Goal: Complete application form: Complete application form

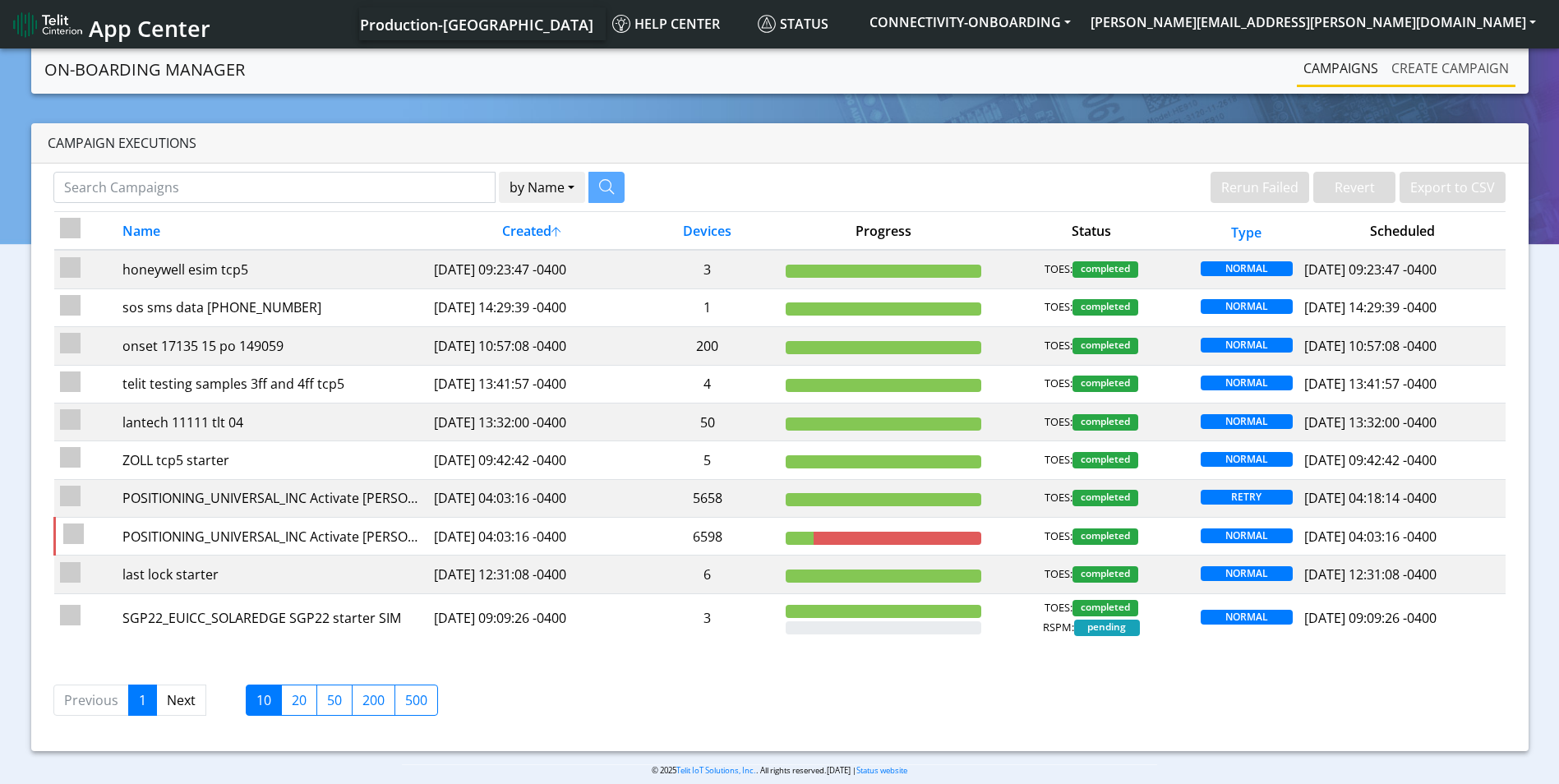
click at [1445, 66] on link "Create campaign" at bounding box center [1450, 68] width 130 height 33
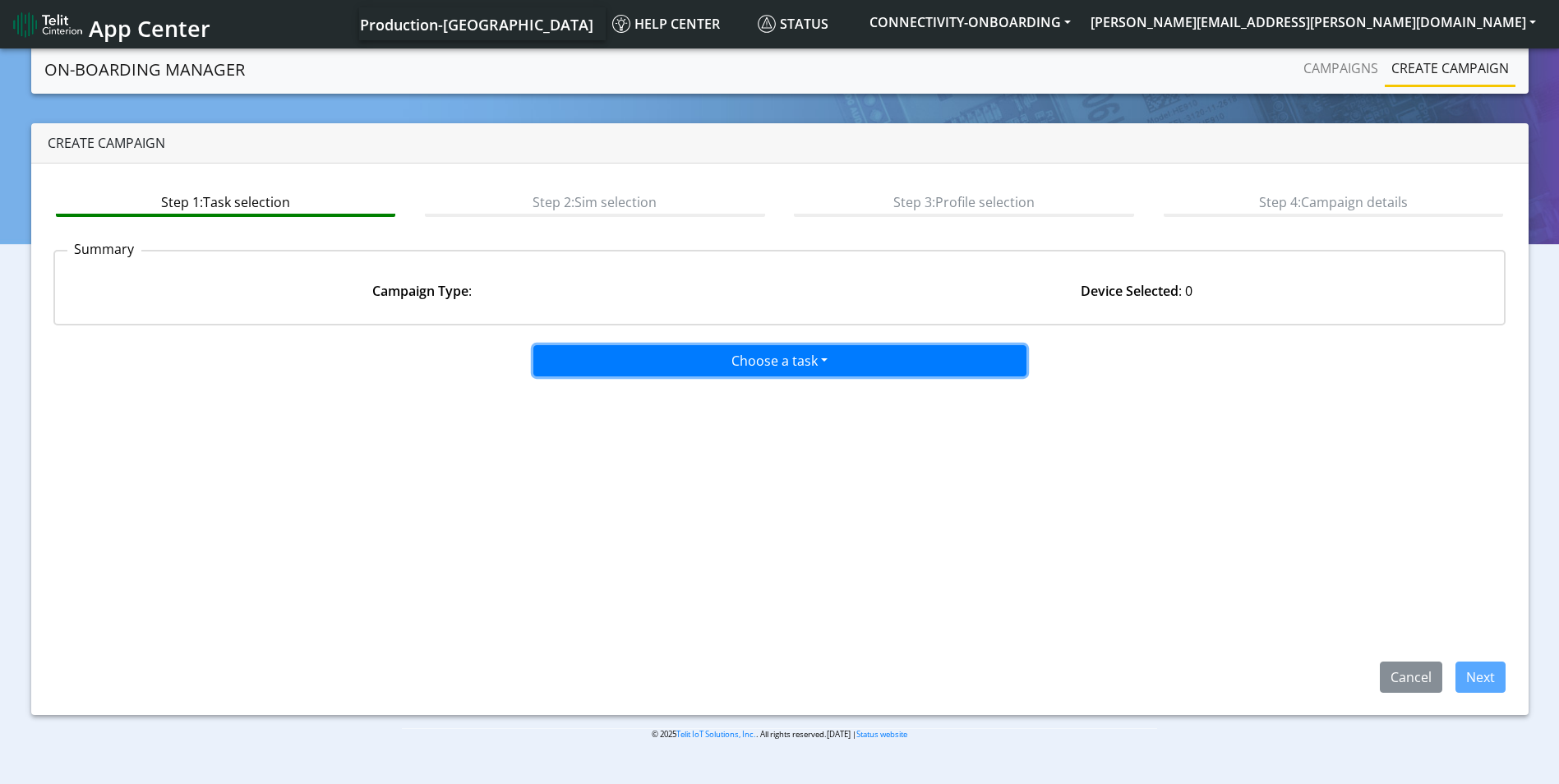
click at [816, 363] on button "Choose a task" at bounding box center [780, 360] width 493 height 31
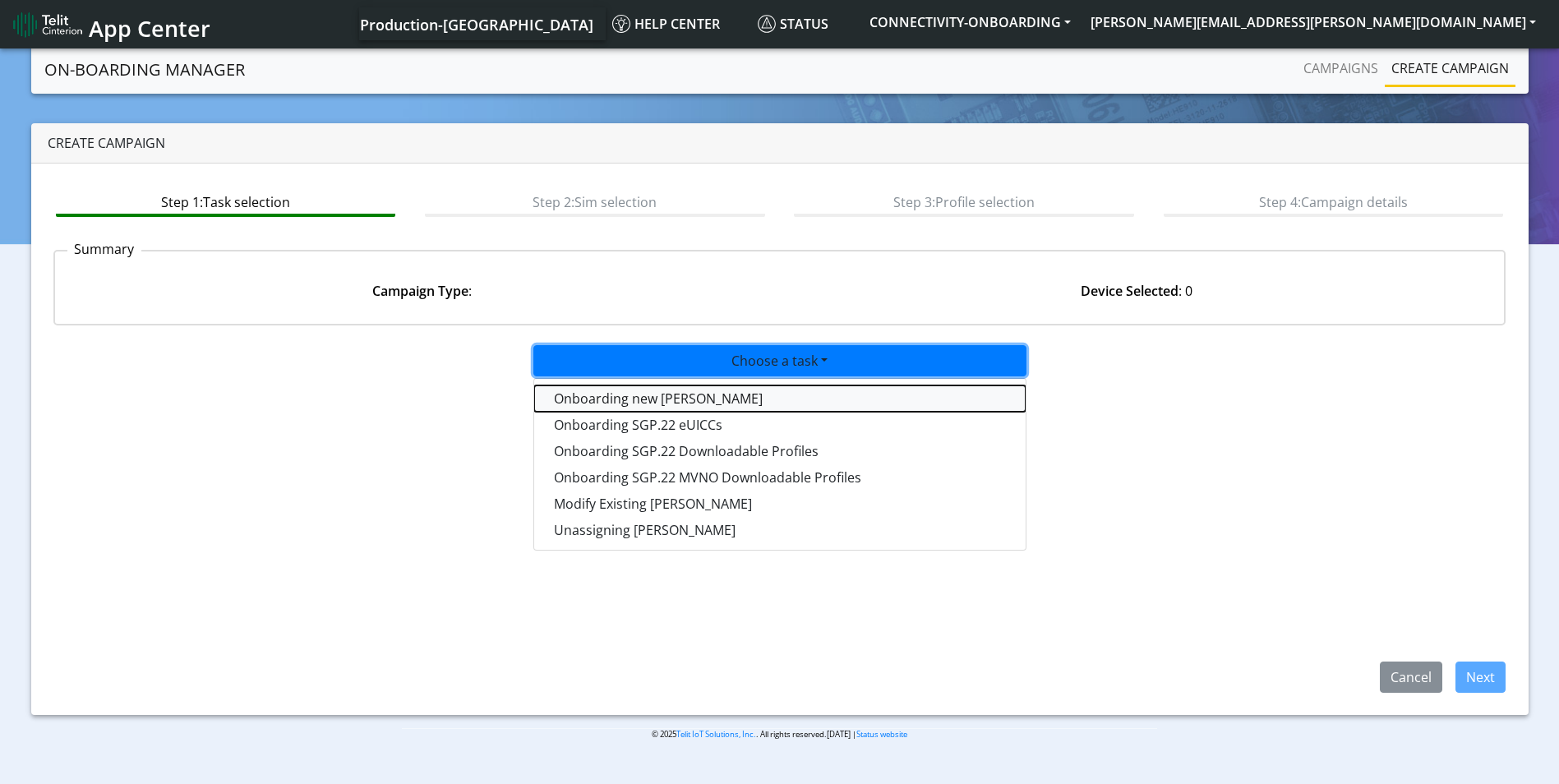
drag, startPoint x: 668, startPoint y: 394, endPoint x: 797, endPoint y: 421, distance: 131.8
click at [669, 393] on tasktoes-dropdown "Onboarding new [PERSON_NAME]" at bounding box center [780, 399] width 492 height 26
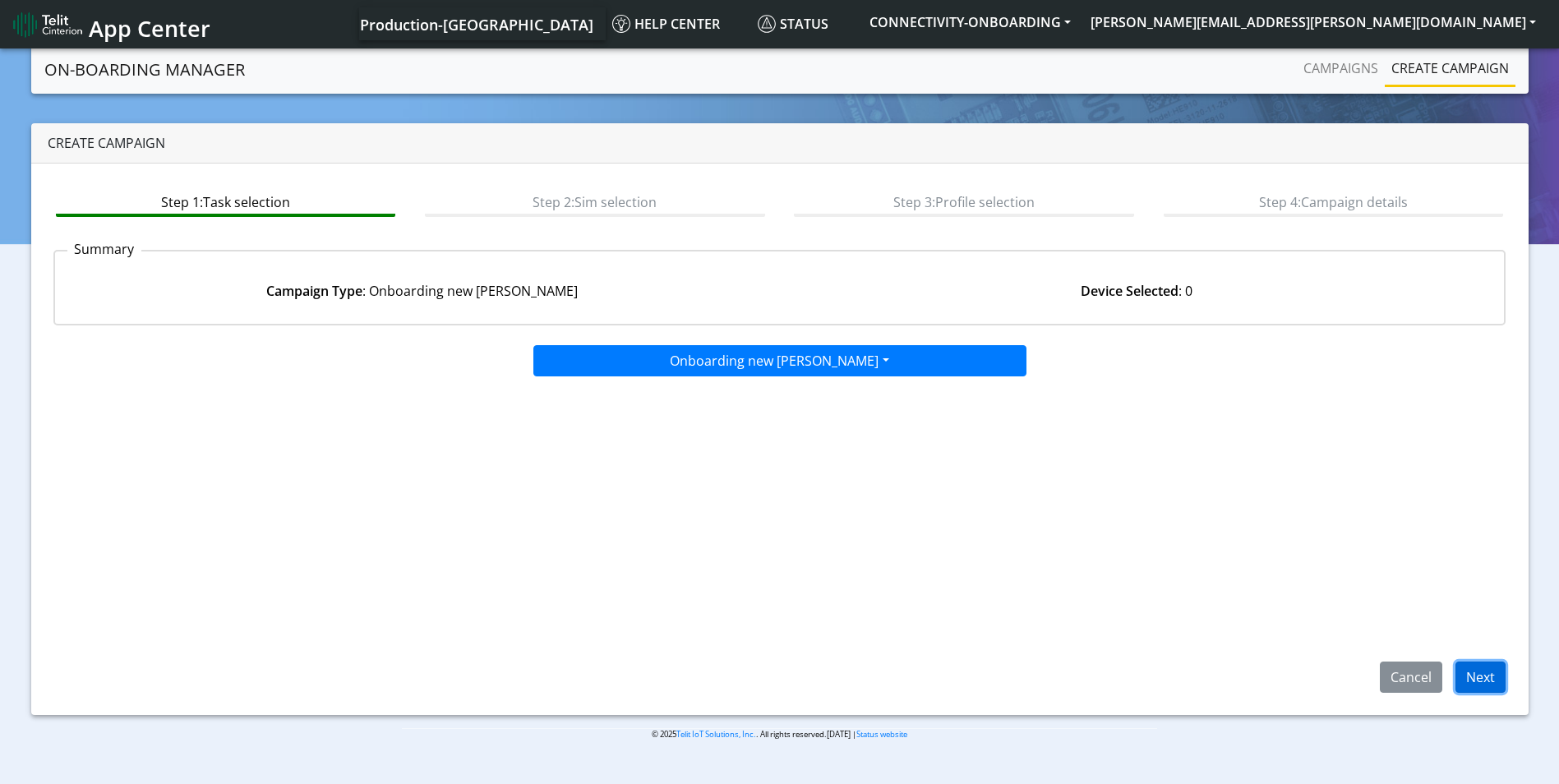
click at [1474, 673] on button "Next" at bounding box center [1480, 676] width 50 height 31
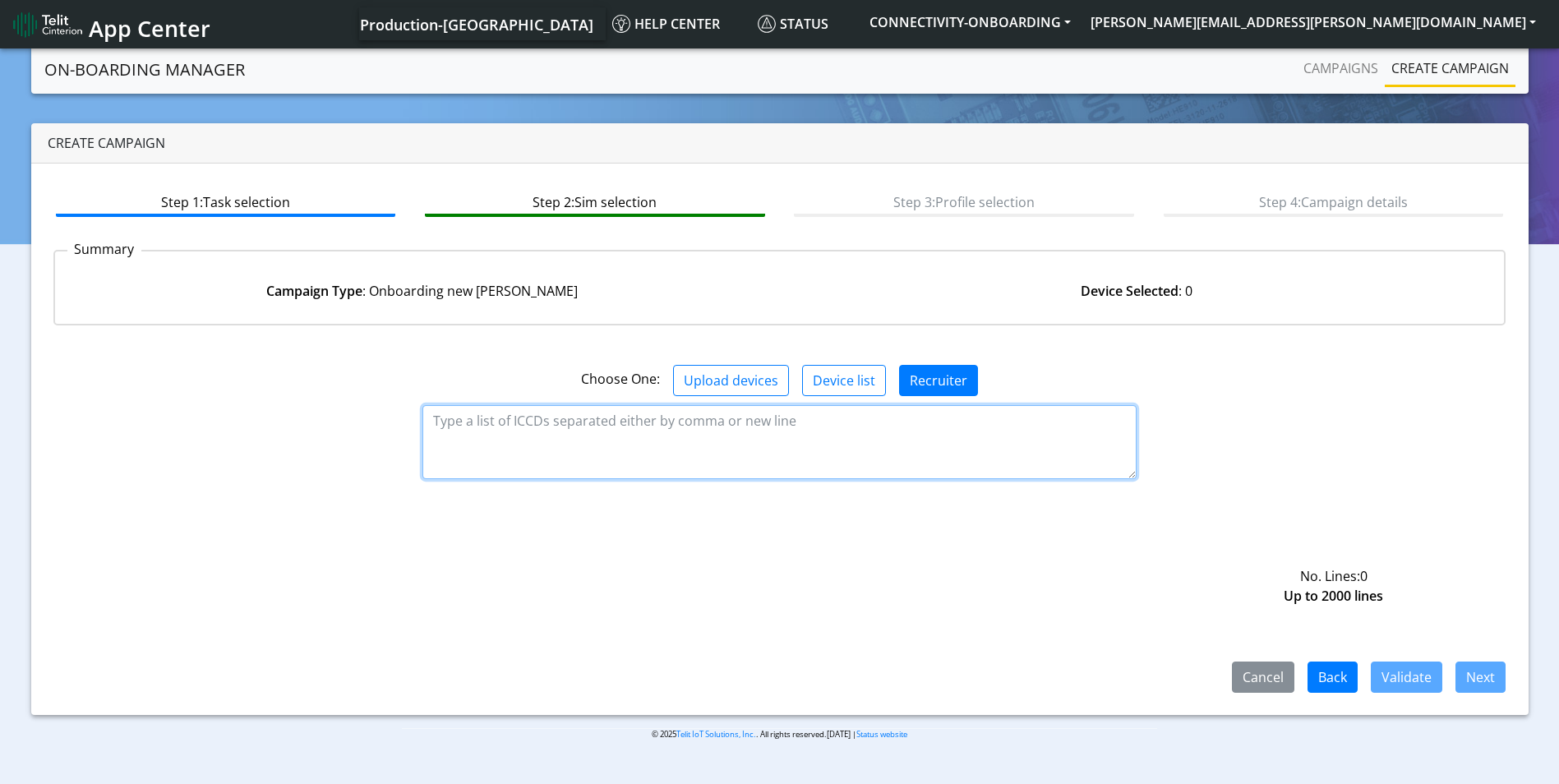
click at [717, 430] on textarea at bounding box center [780, 442] width 715 height 74
paste textarea "89358151000011747170 89358151000011747188 89358151000011747196 8935815100001174…"
type textarea "89358151000011747170 89358151000011747188 89358151000011747196 8935815100001174…"
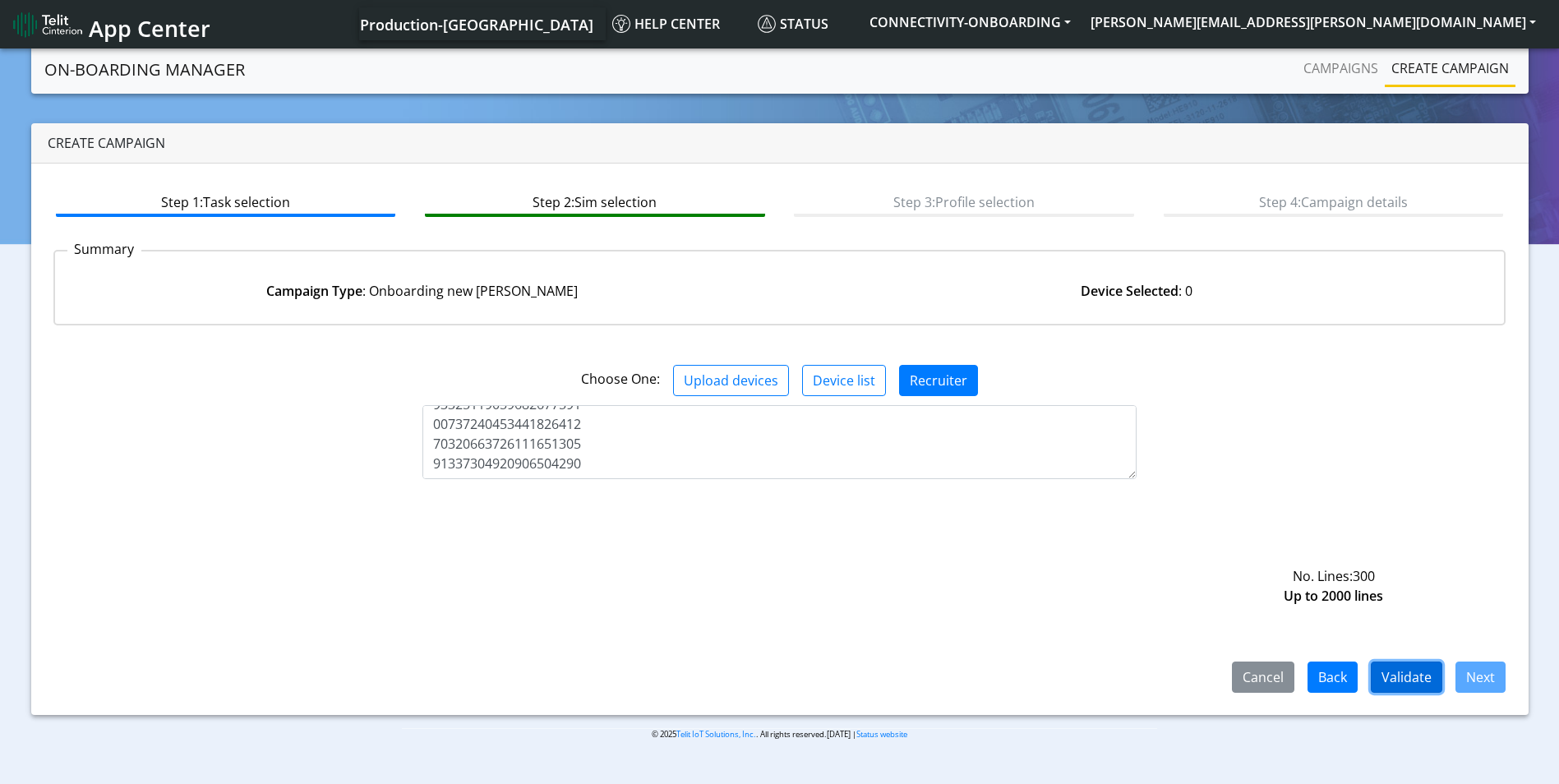
click at [1415, 674] on button "Validate" at bounding box center [1407, 676] width 71 height 31
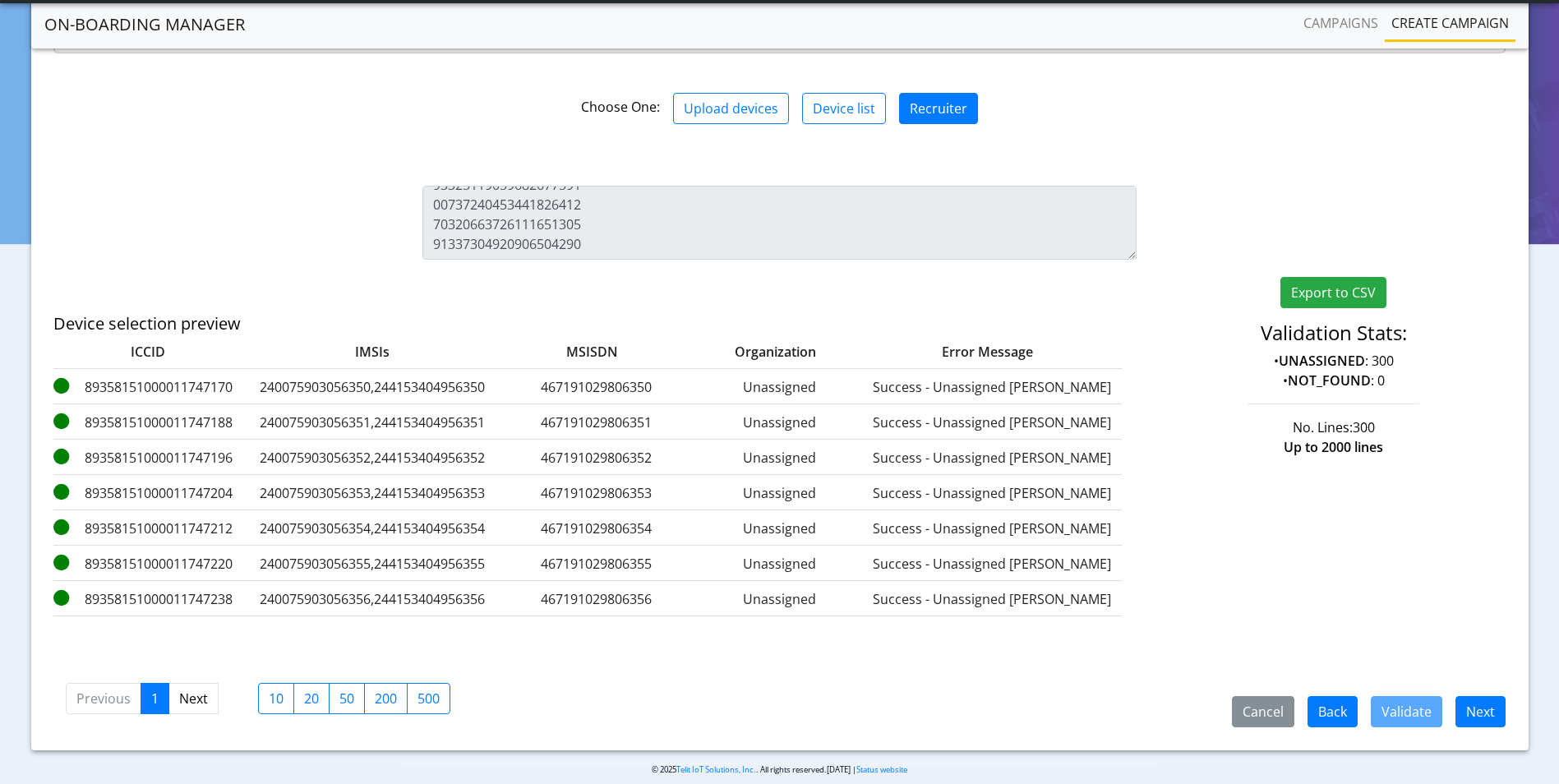
scroll to position [244, 0]
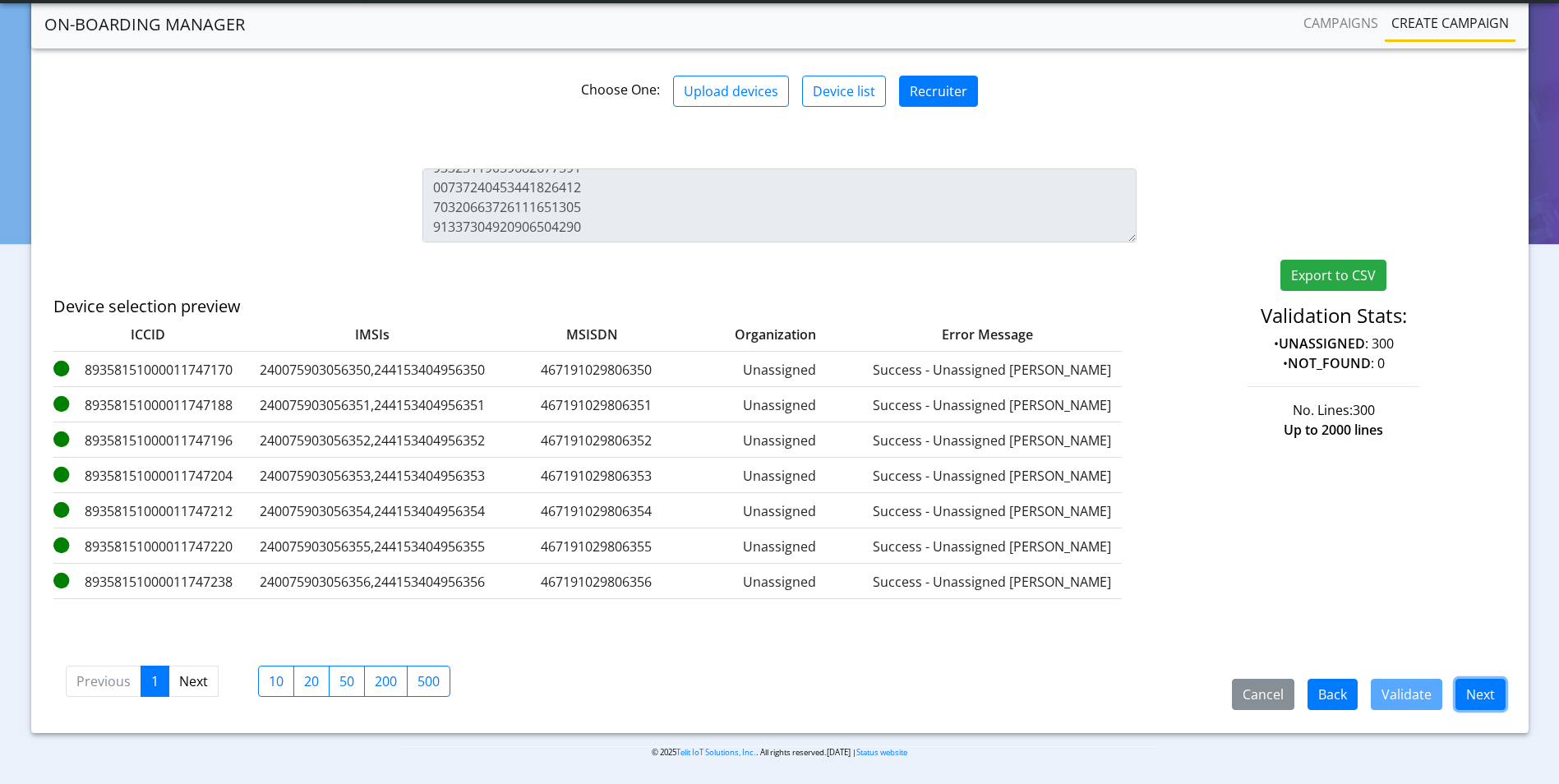
click at [1482, 685] on button "Next" at bounding box center [1480, 694] width 50 height 31
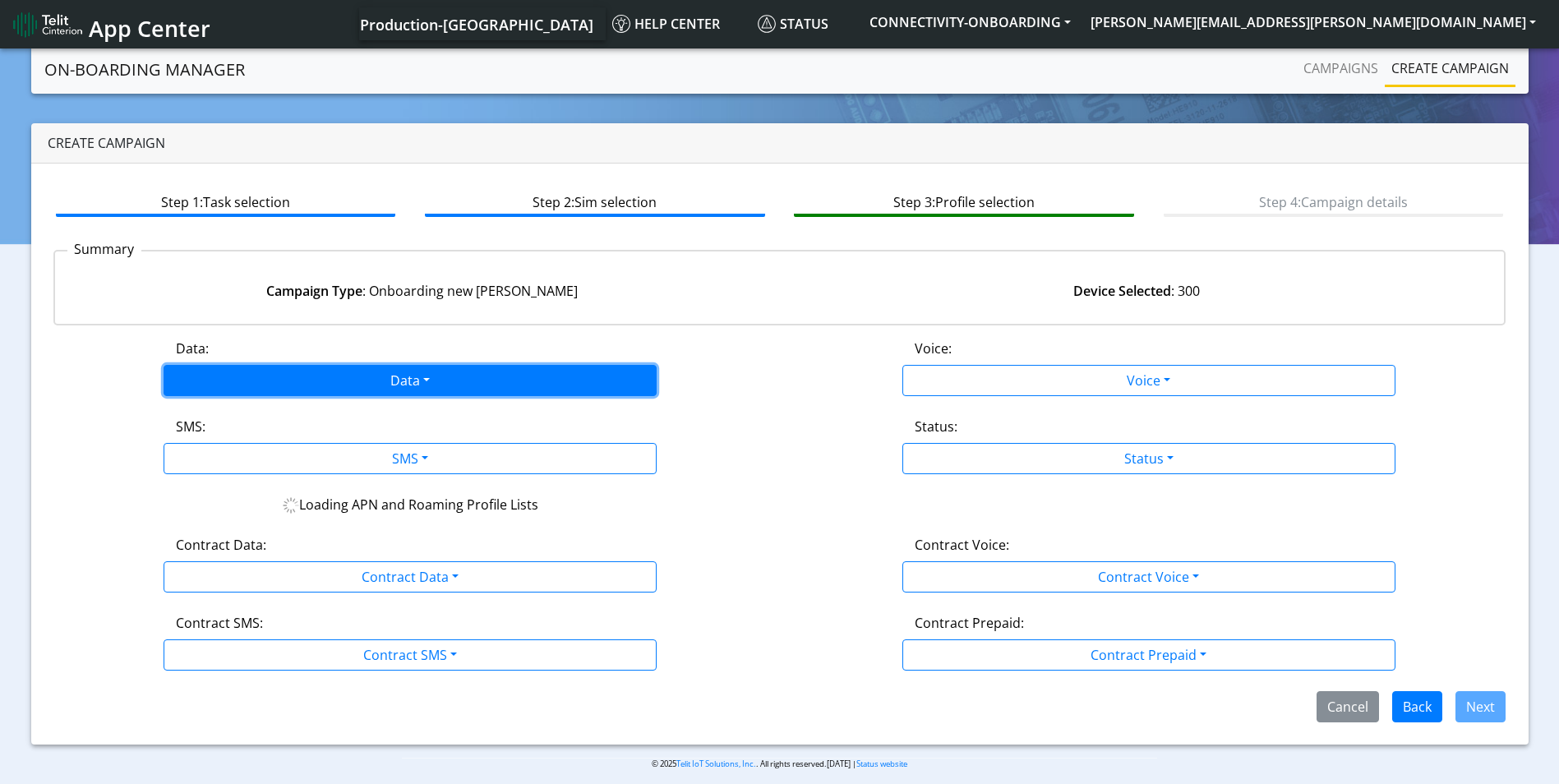
click at [416, 382] on button "Data" at bounding box center [410, 380] width 493 height 31
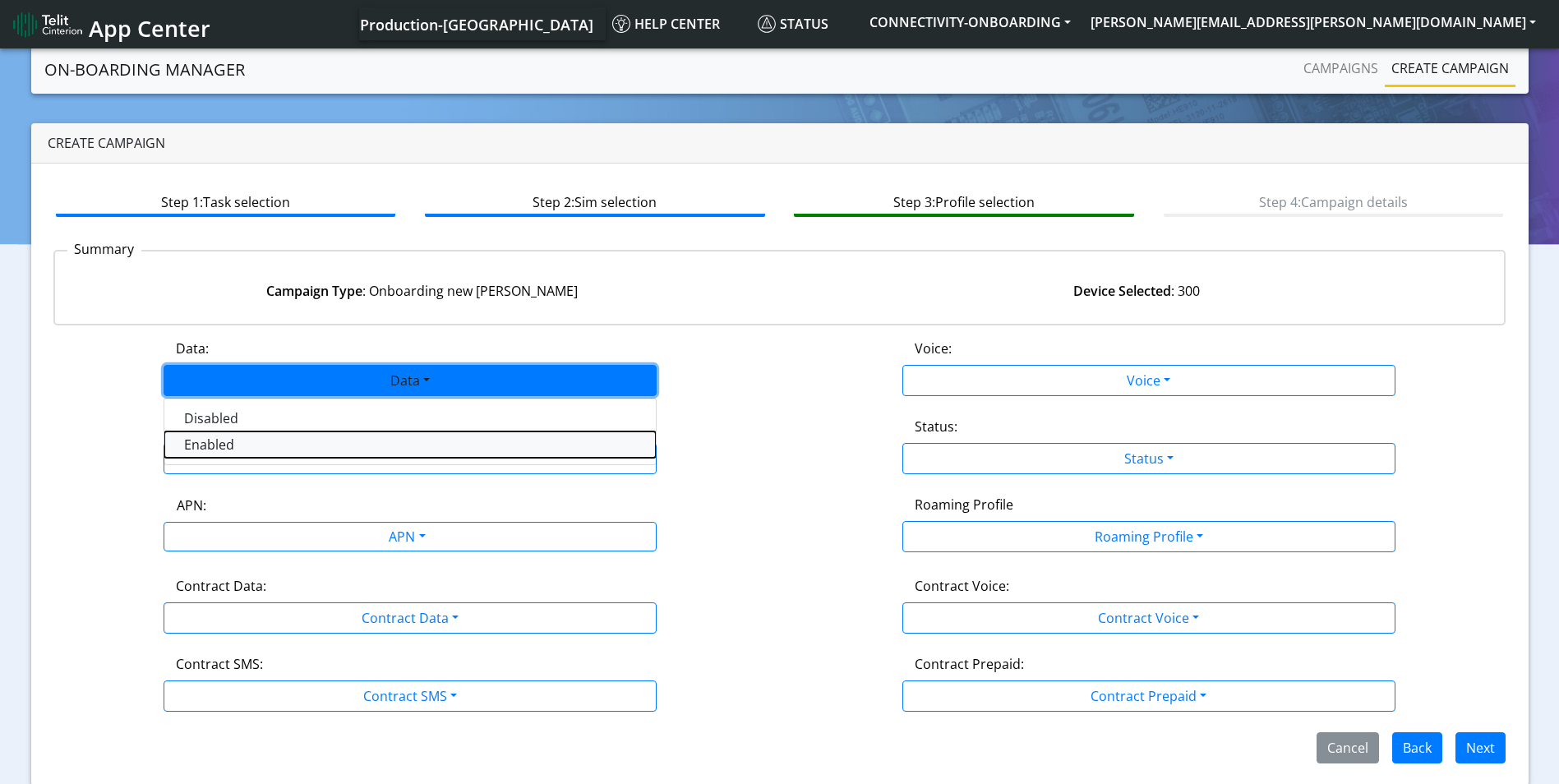
drag, startPoint x: 344, startPoint y: 442, endPoint x: 412, endPoint y: 462, distance: 70.9
click at [346, 442] on button "Enabled" at bounding box center [410, 445] width 492 height 26
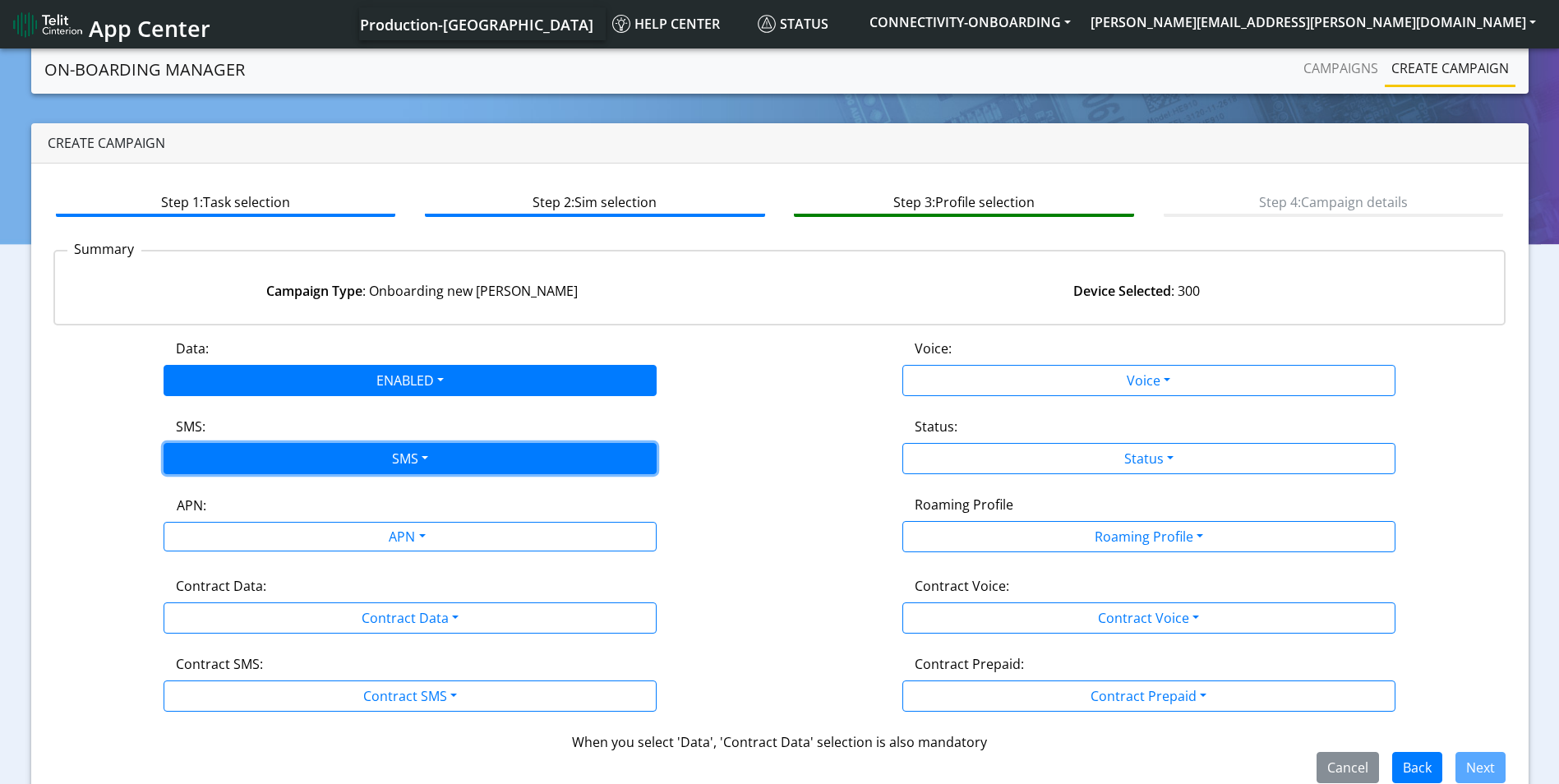
click at [437, 455] on button "SMS" at bounding box center [410, 458] width 493 height 31
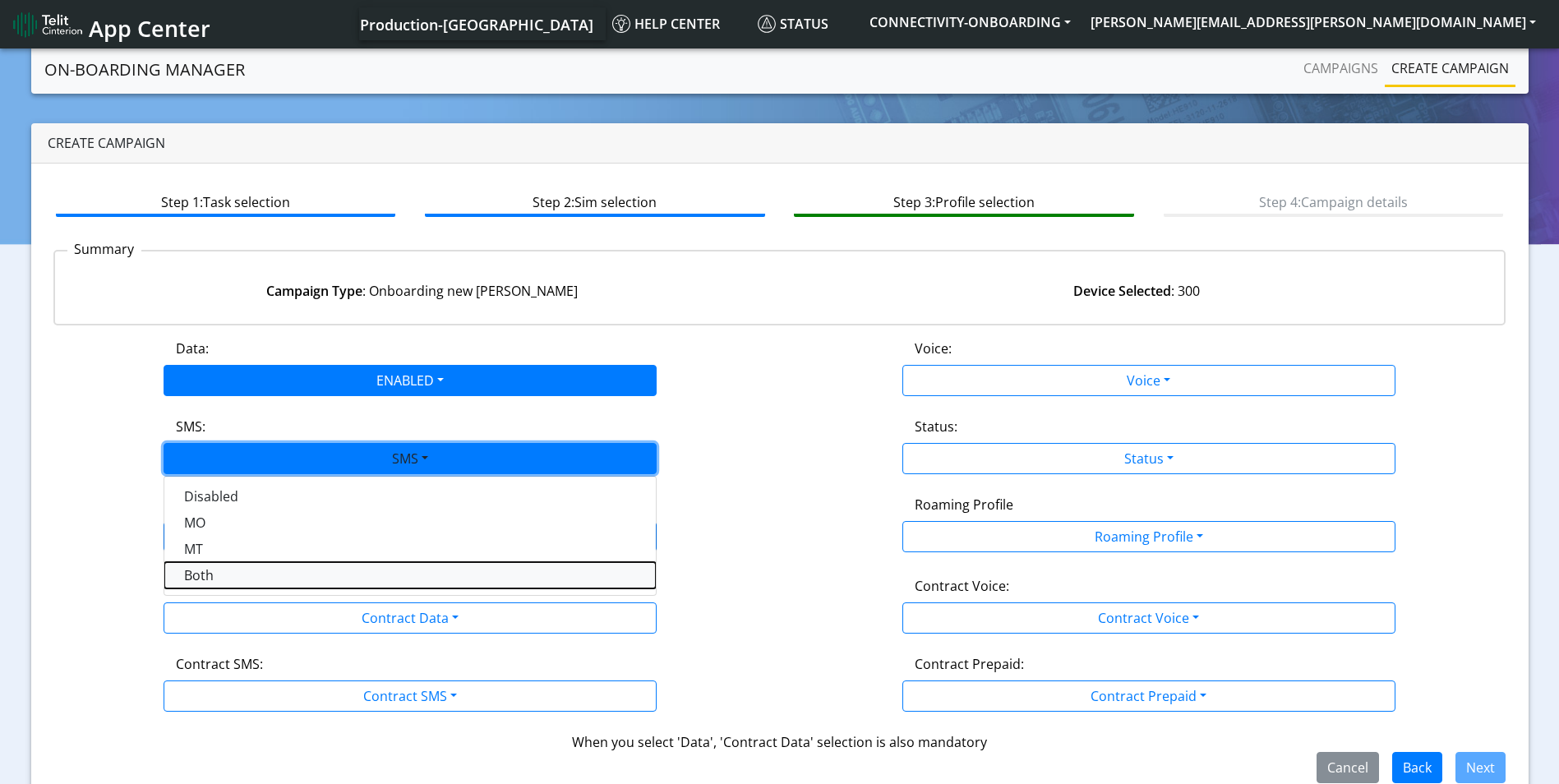
drag, startPoint x: 276, startPoint y: 568, endPoint x: 404, endPoint y: 540, distance: 131.0
click at [277, 568] on button "Both" at bounding box center [410, 575] width 492 height 26
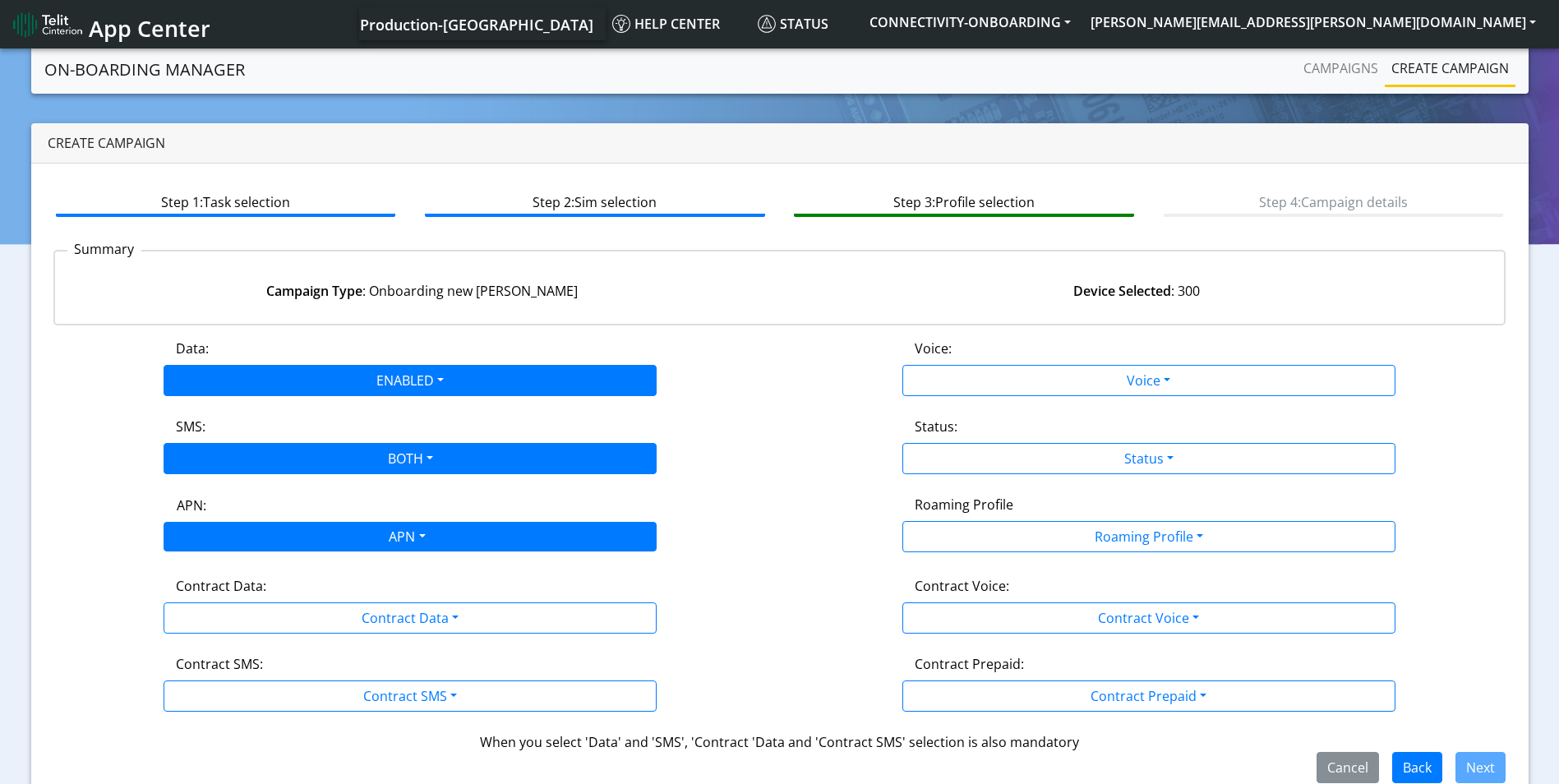
click at [405, 540] on div "APN" at bounding box center [406, 538] width 522 height 32
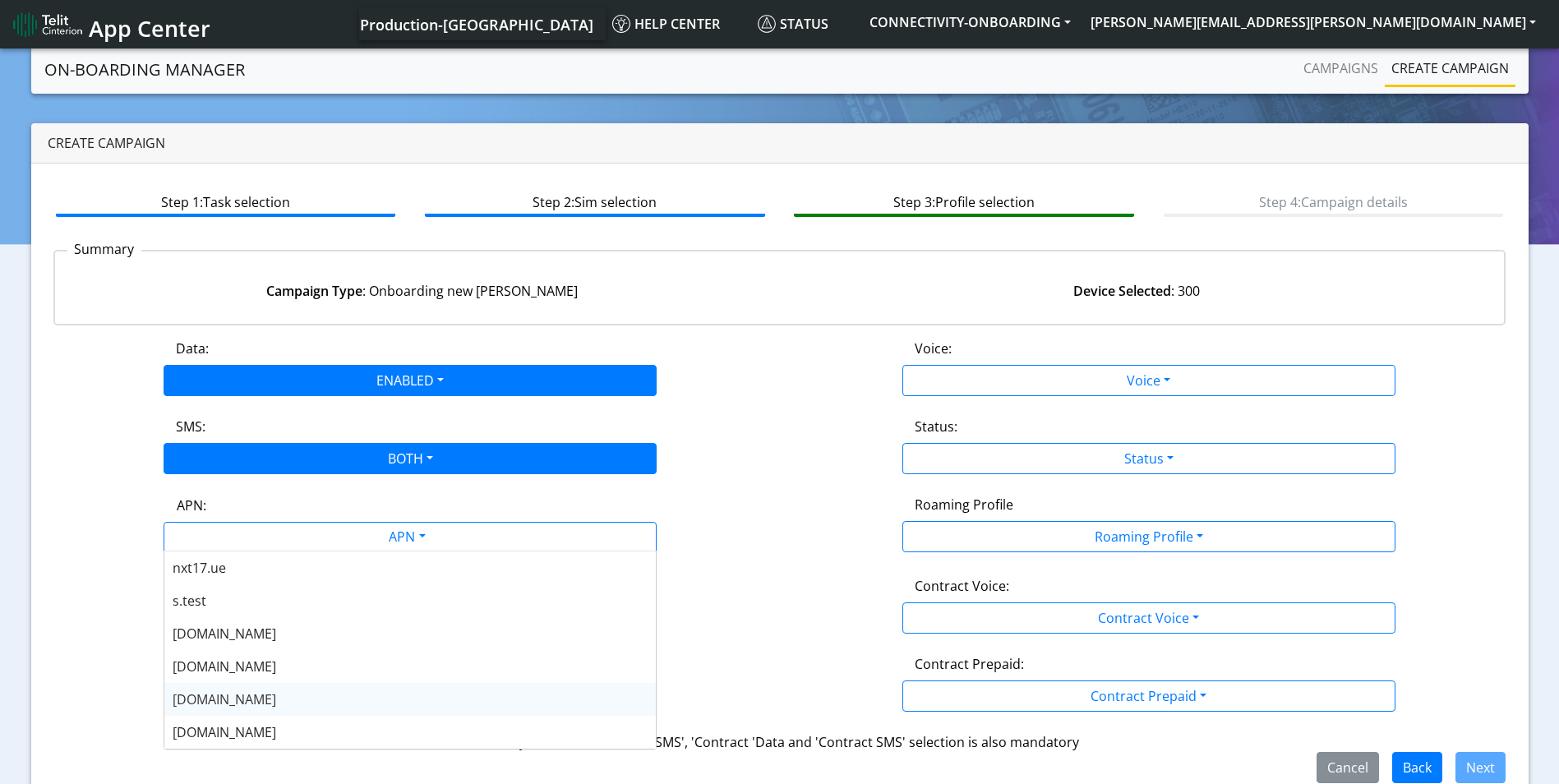
click at [303, 696] on div "[DOMAIN_NAME]" at bounding box center [410, 699] width 492 height 33
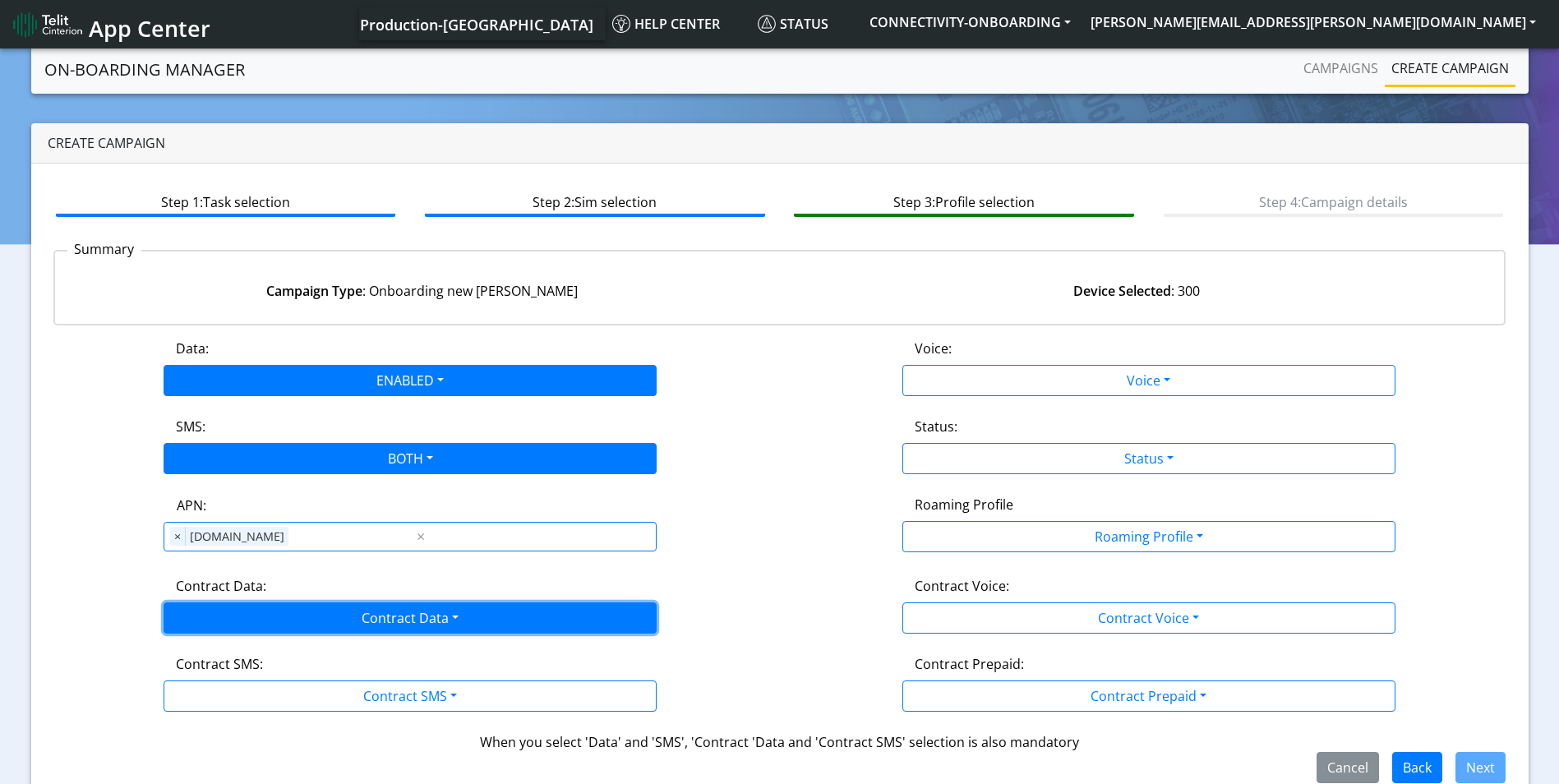
click at [429, 626] on button "Contract Data" at bounding box center [410, 617] width 493 height 31
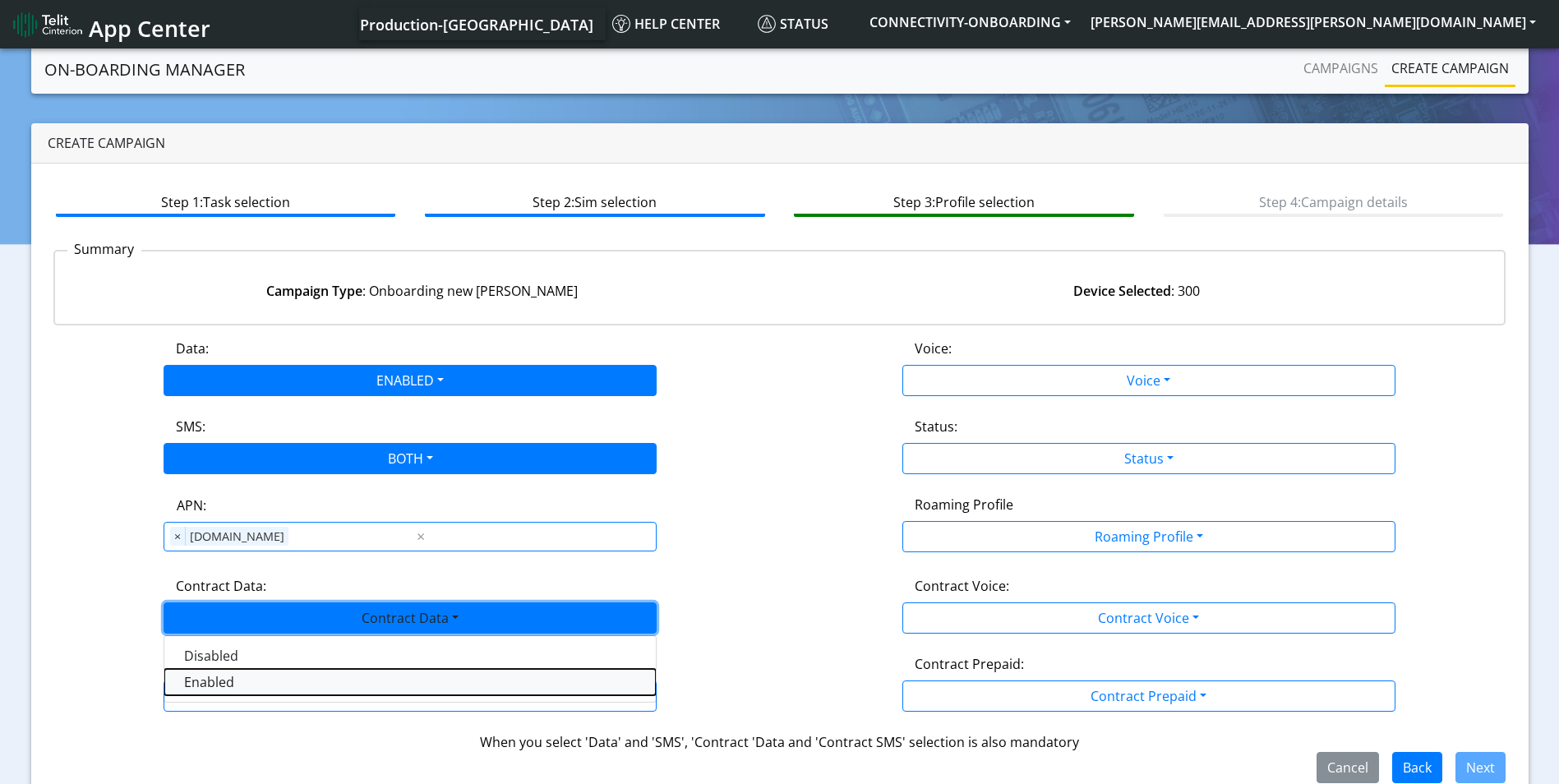
click at [316, 681] on Dataenabled-dropdown "Enabled" at bounding box center [410, 682] width 492 height 26
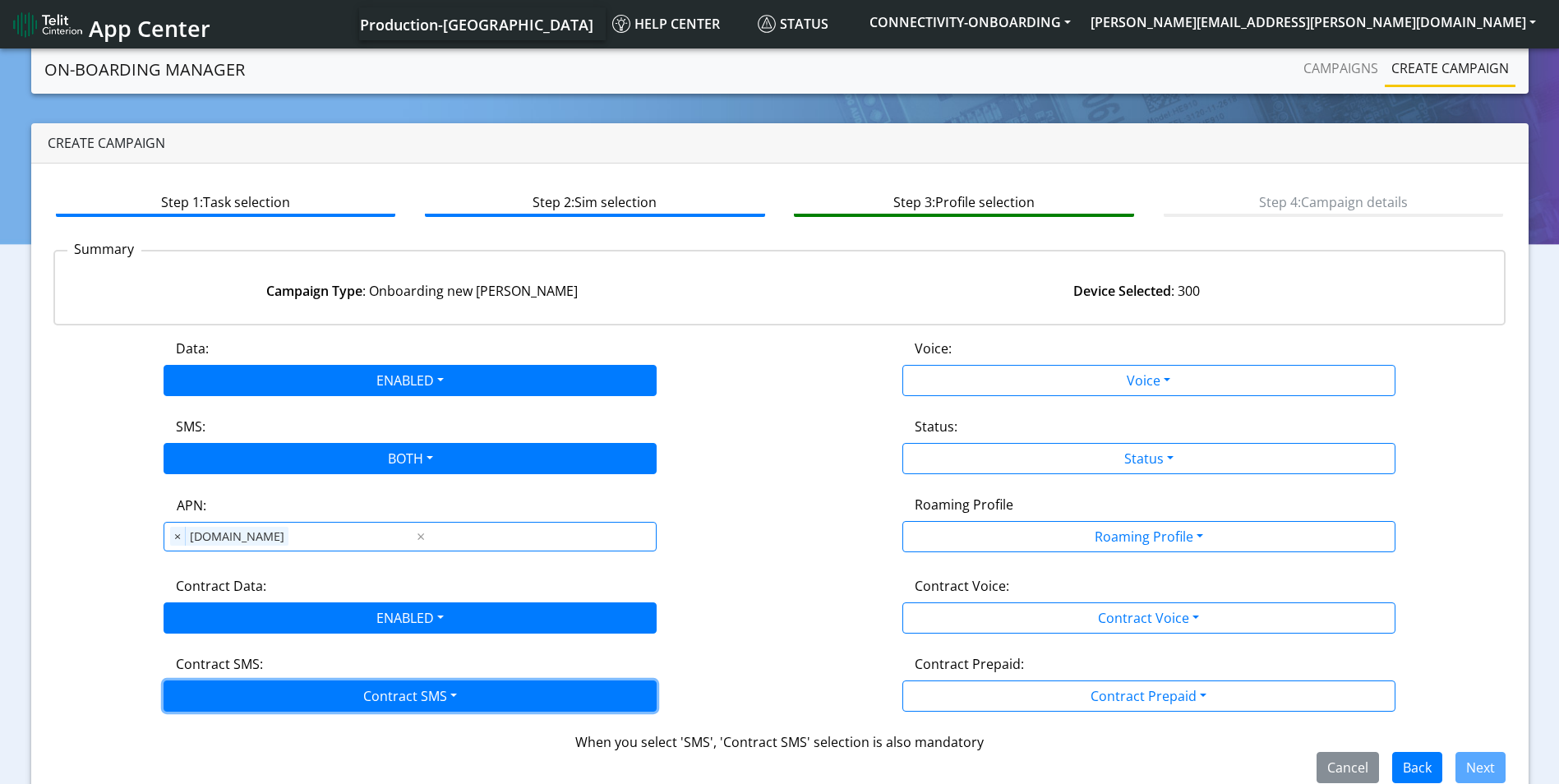
click at [392, 701] on button "Contract SMS" at bounding box center [410, 696] width 493 height 31
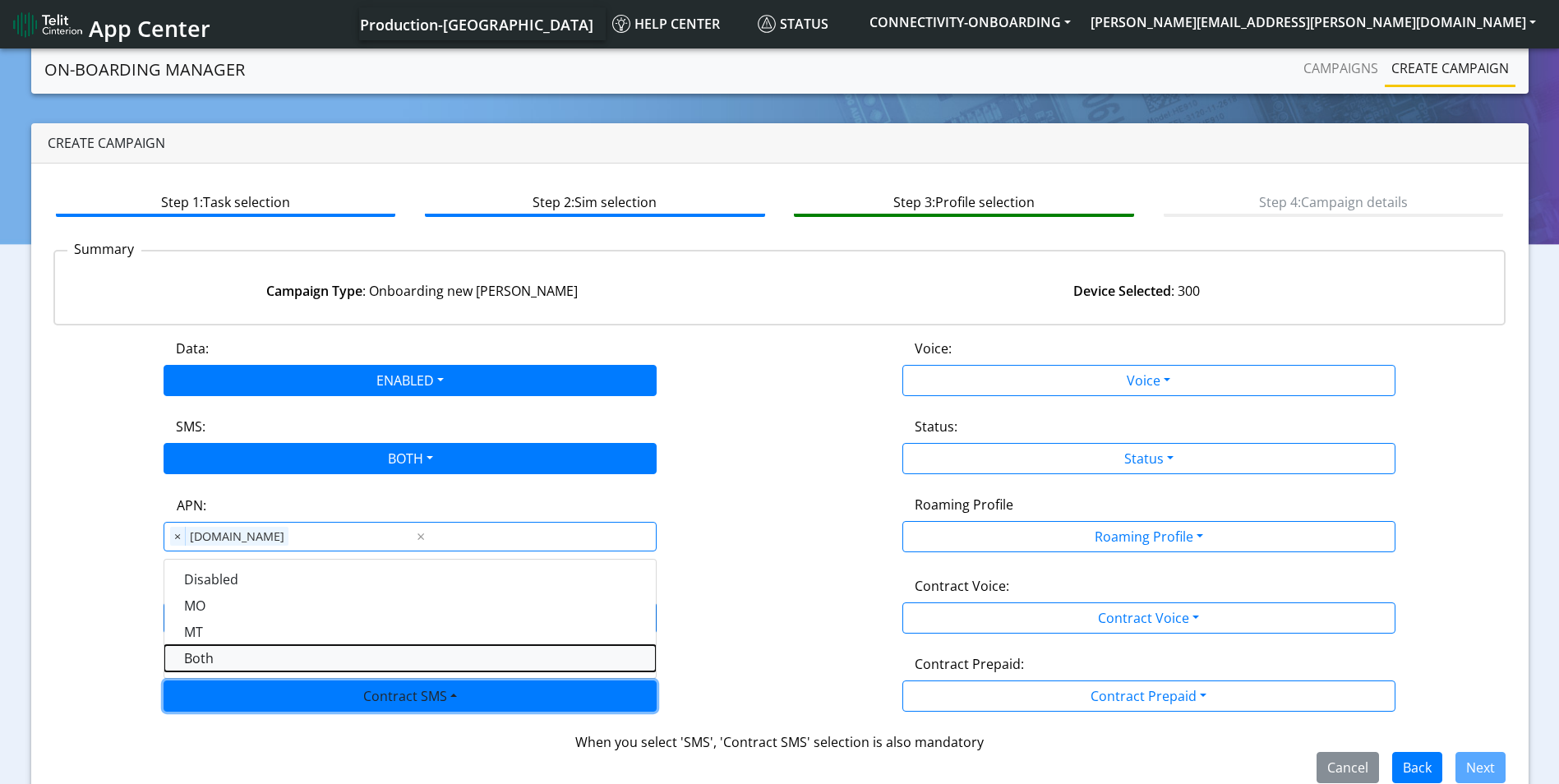
drag, startPoint x: 236, startPoint y: 653, endPoint x: 496, endPoint y: 632, distance: 260.8
click at [236, 653] on SMSboth-dropdown "Both" at bounding box center [410, 658] width 492 height 26
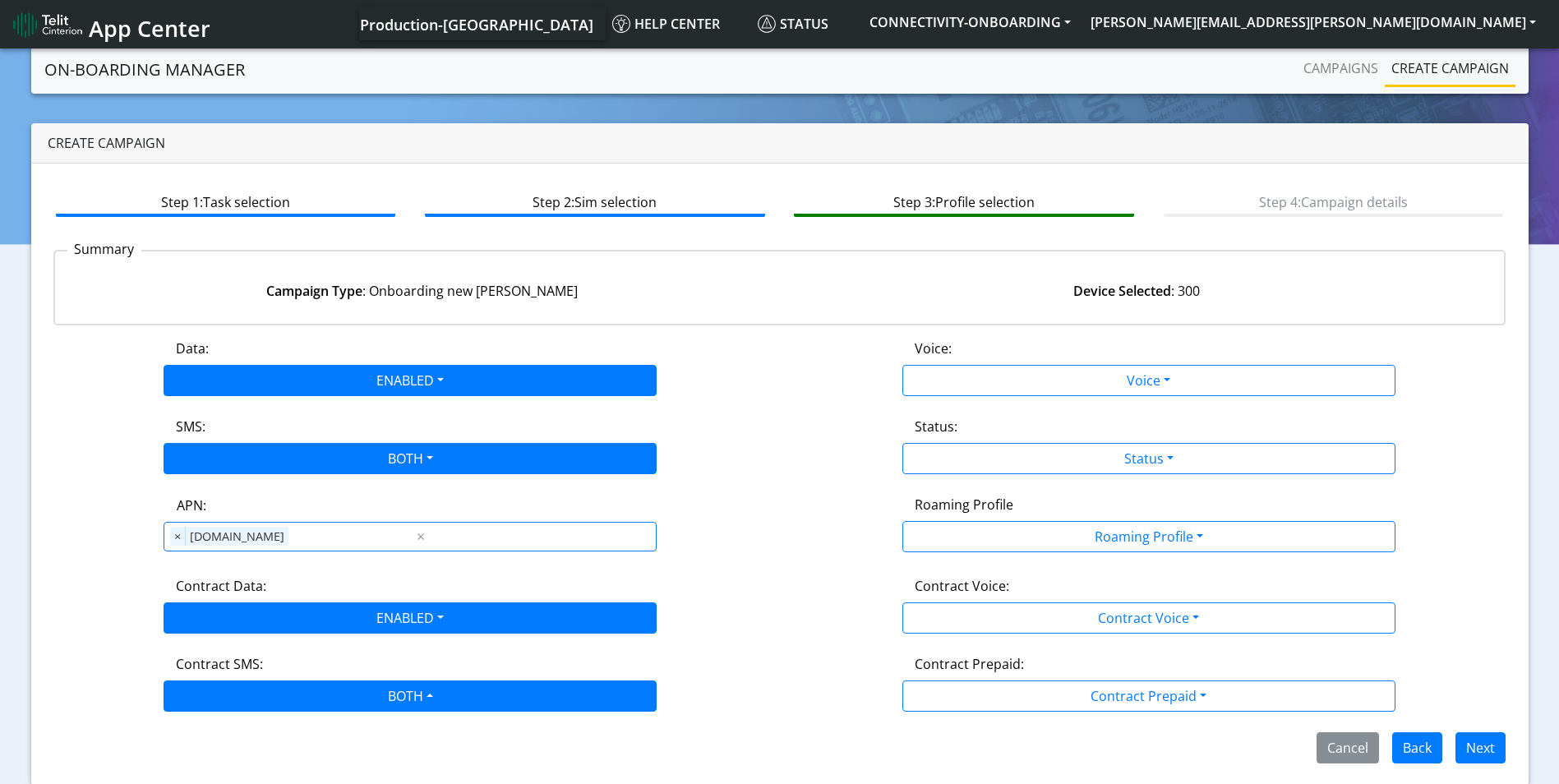
click at [1130, 360] on div "Voice:" at bounding box center [1148, 352] width 492 height 26
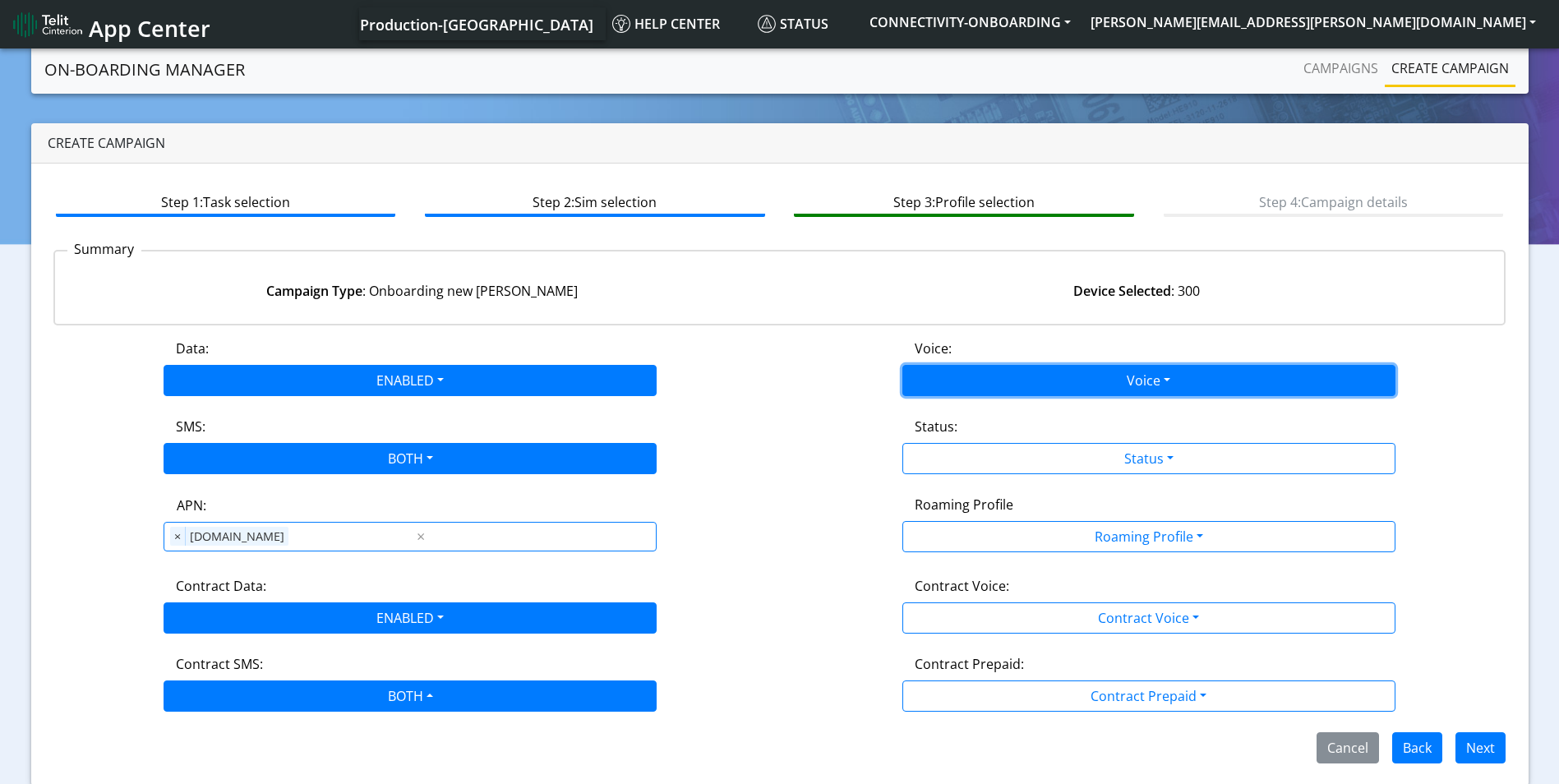
click at [1120, 373] on button "Voice" at bounding box center [1149, 380] width 493 height 31
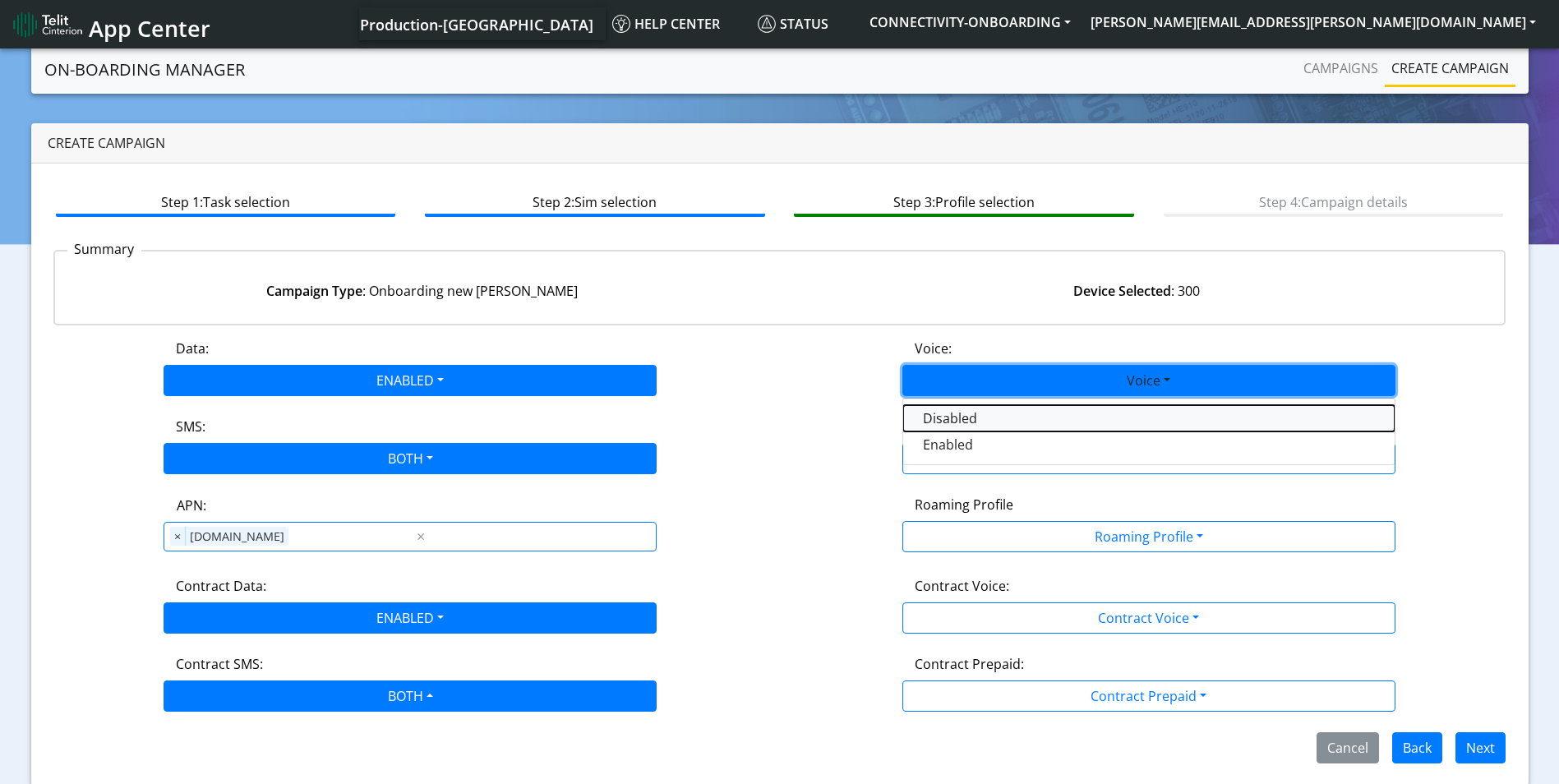
drag, startPoint x: 1011, startPoint y: 410, endPoint x: 1100, endPoint y: 438, distance: 93.3
click at [1015, 410] on button "Disabled" at bounding box center [1149, 418] width 492 height 26
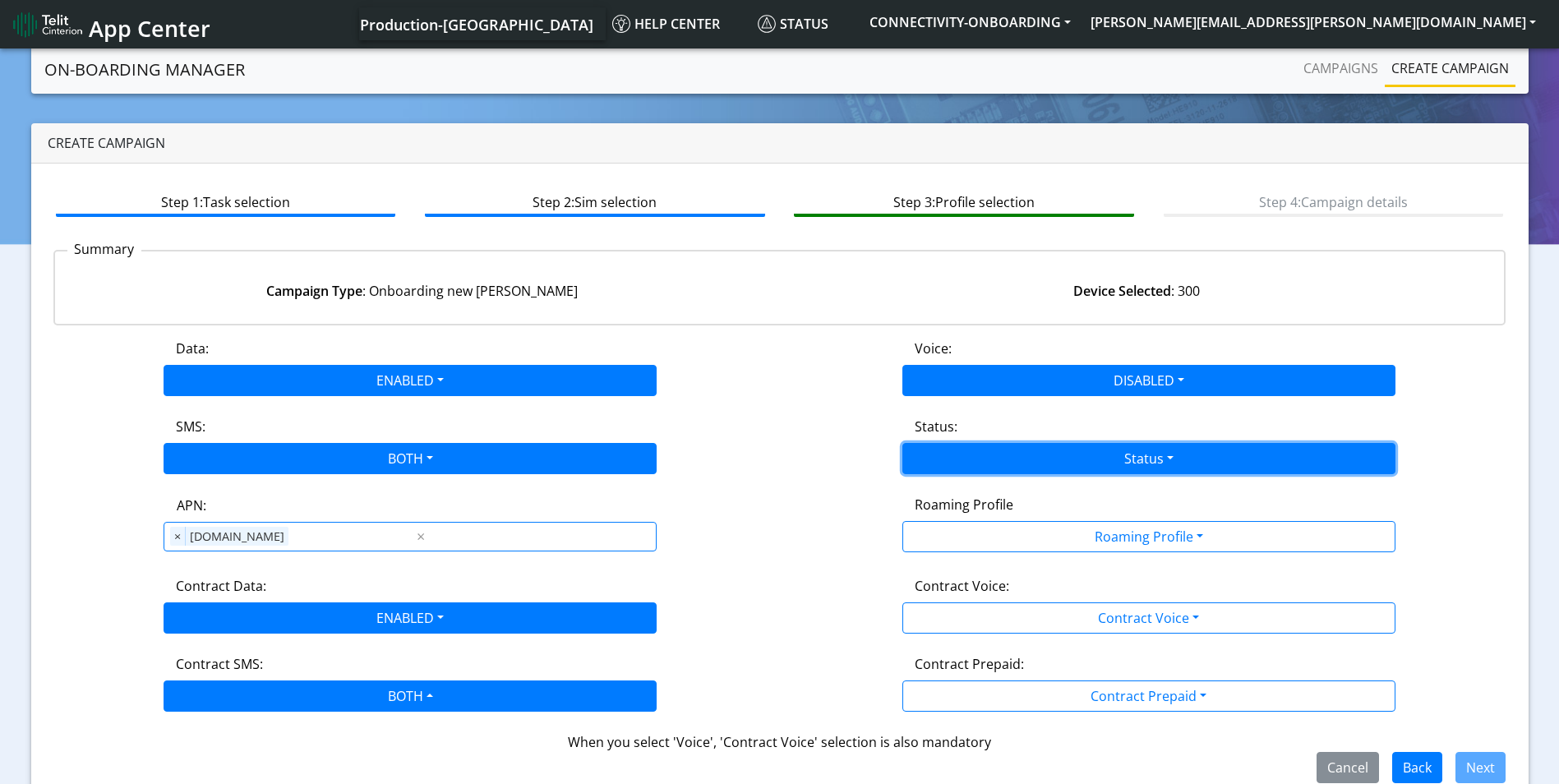
click at [1137, 462] on button "Status" at bounding box center [1149, 458] width 493 height 31
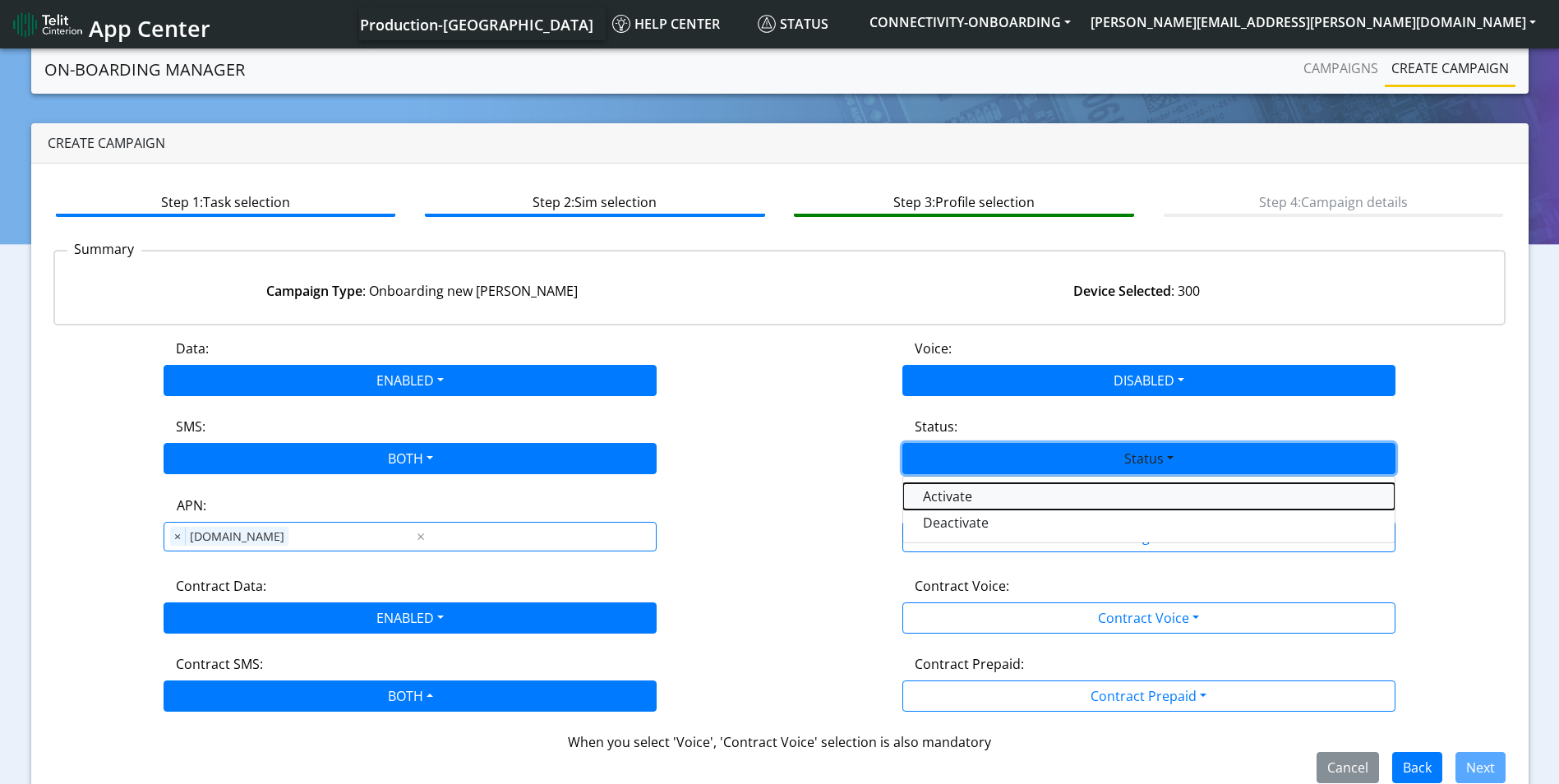
click at [1005, 504] on button "Activate" at bounding box center [1149, 496] width 492 height 26
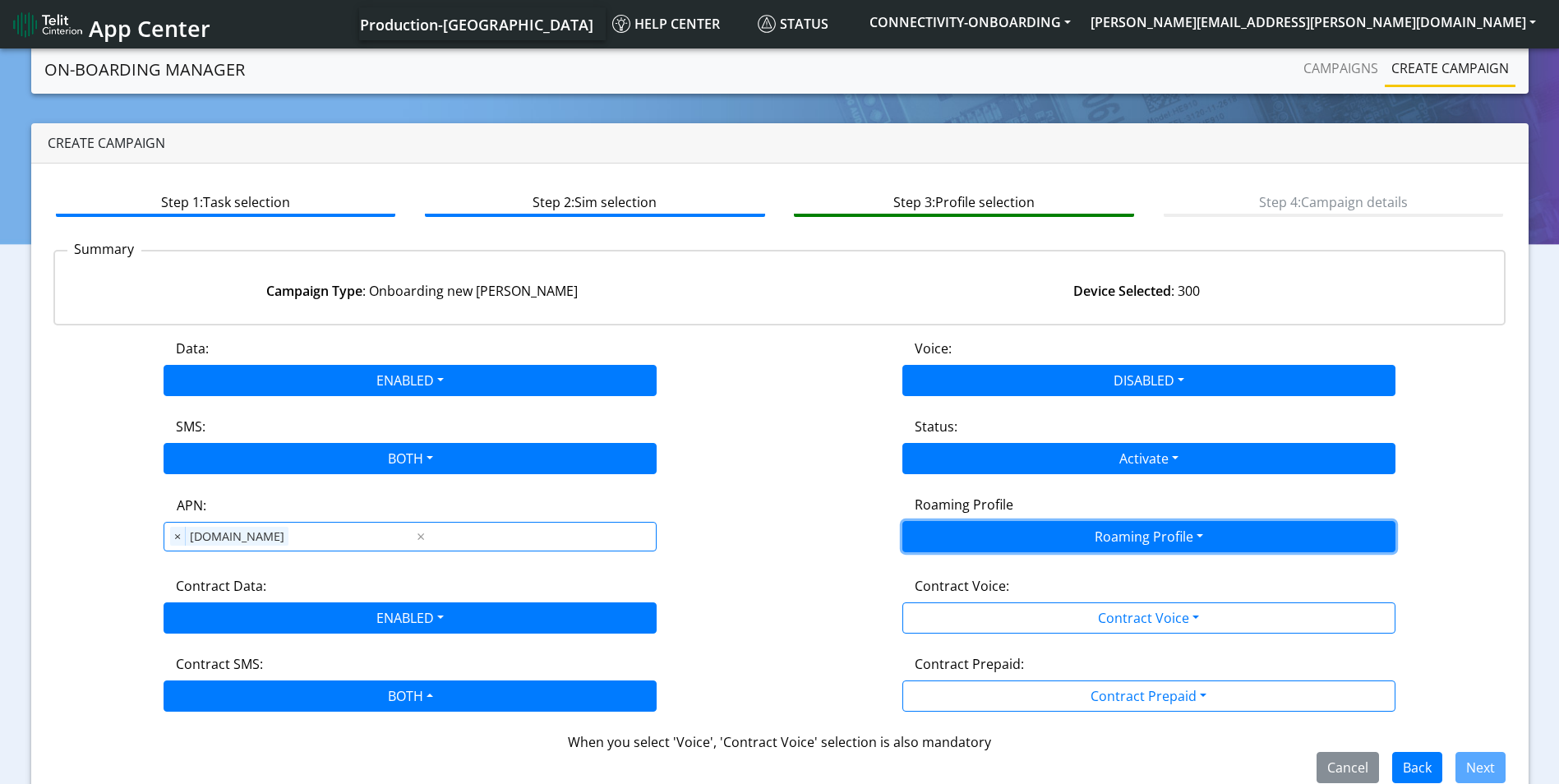
drag, startPoint x: 1087, startPoint y: 533, endPoint x: 1071, endPoint y: 548, distance: 21.9
click at [1087, 533] on button "Roaming Profile" at bounding box center [1149, 536] width 493 height 31
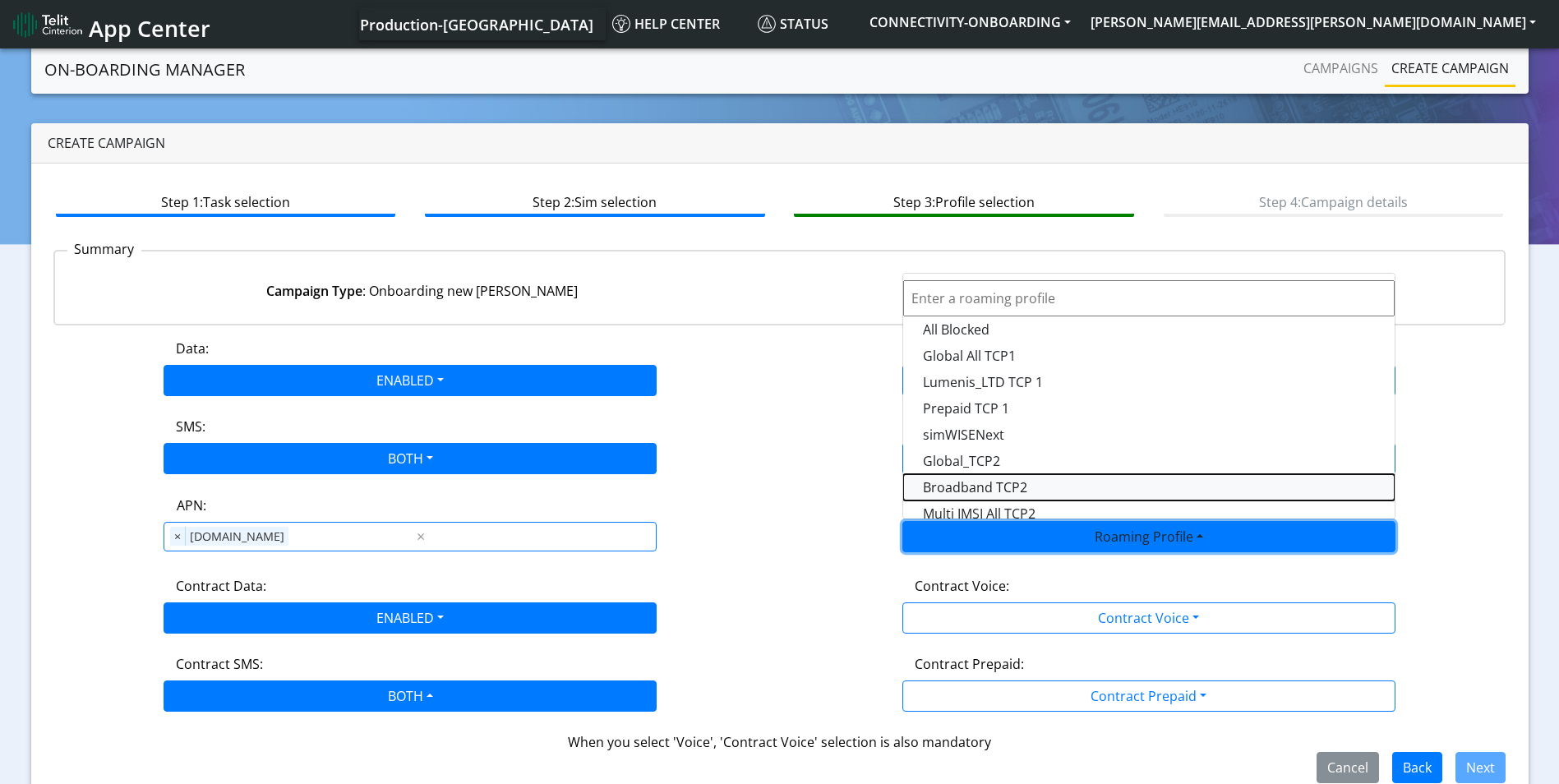
click at [1034, 481] on Profile-dropdown "Broadband TCP2" at bounding box center [1149, 488] width 492 height 26
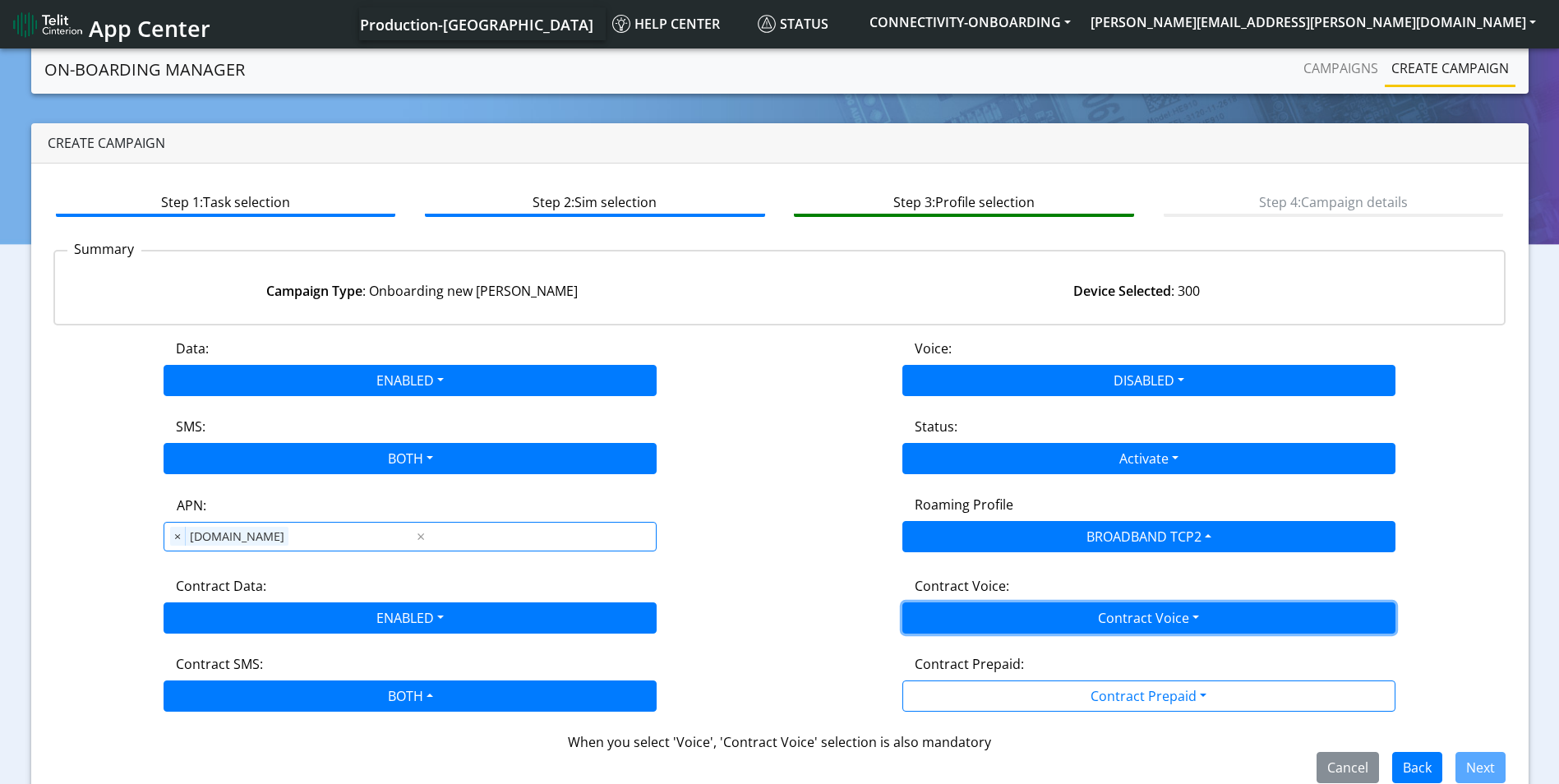
click at [1133, 611] on button "Contract Voice" at bounding box center [1149, 617] width 493 height 31
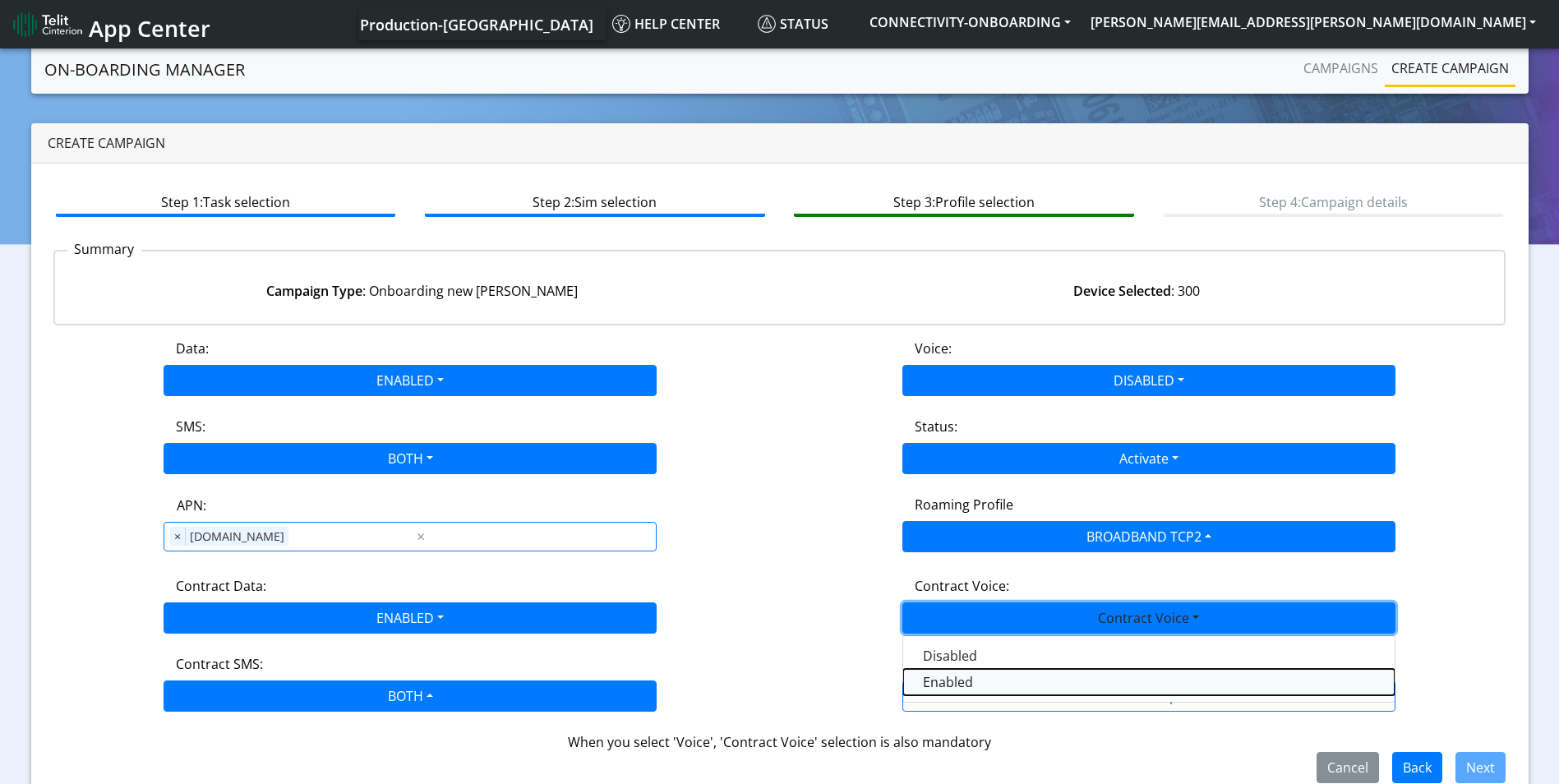
click at [978, 682] on Voiceenabled-dropdown "Enabled" at bounding box center [1149, 682] width 492 height 26
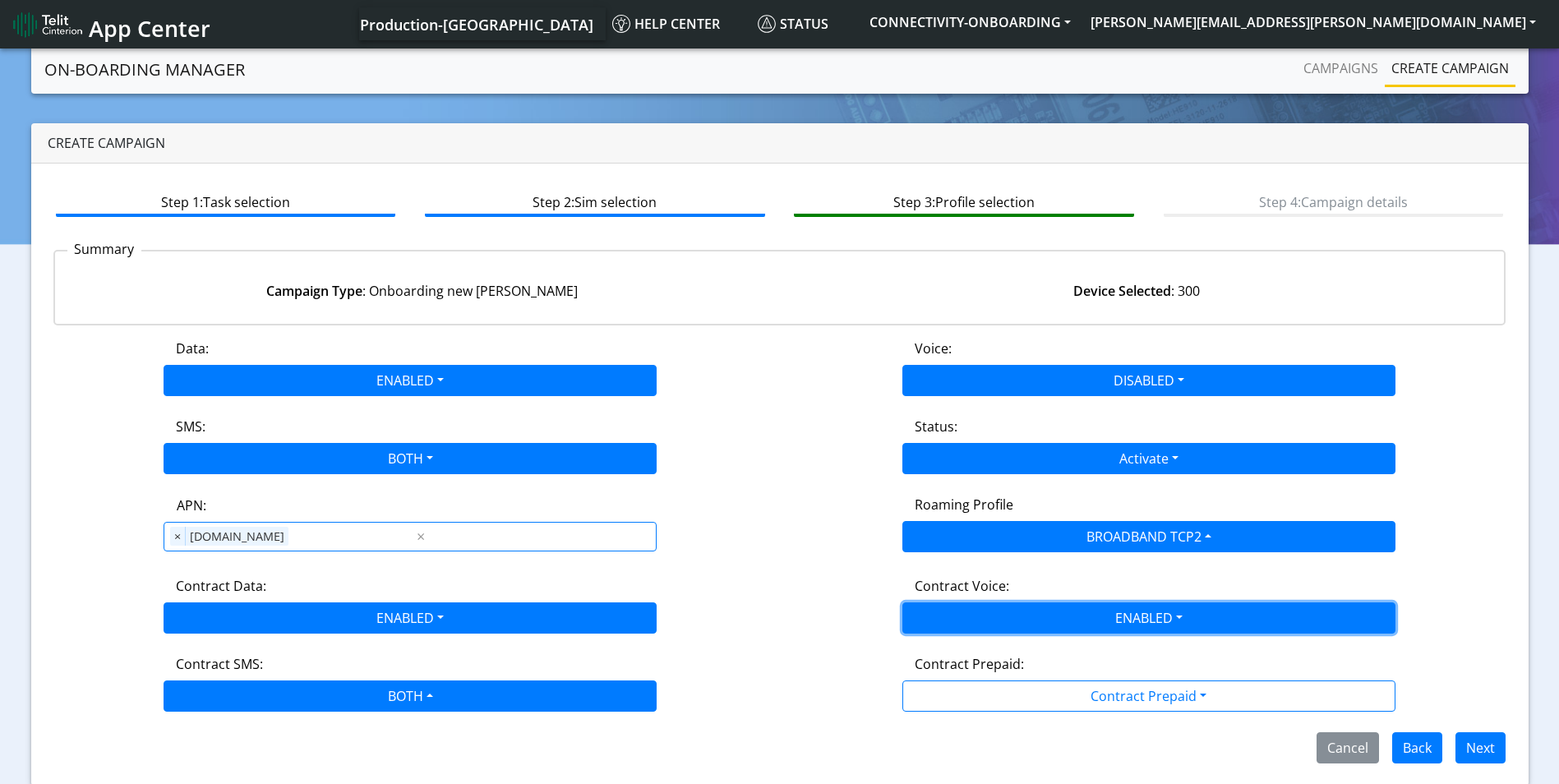
drag, startPoint x: 1093, startPoint y: 629, endPoint x: 1047, endPoint y: 638, distance: 46.9
click at [1094, 629] on button "ENABLED" at bounding box center [1149, 617] width 493 height 31
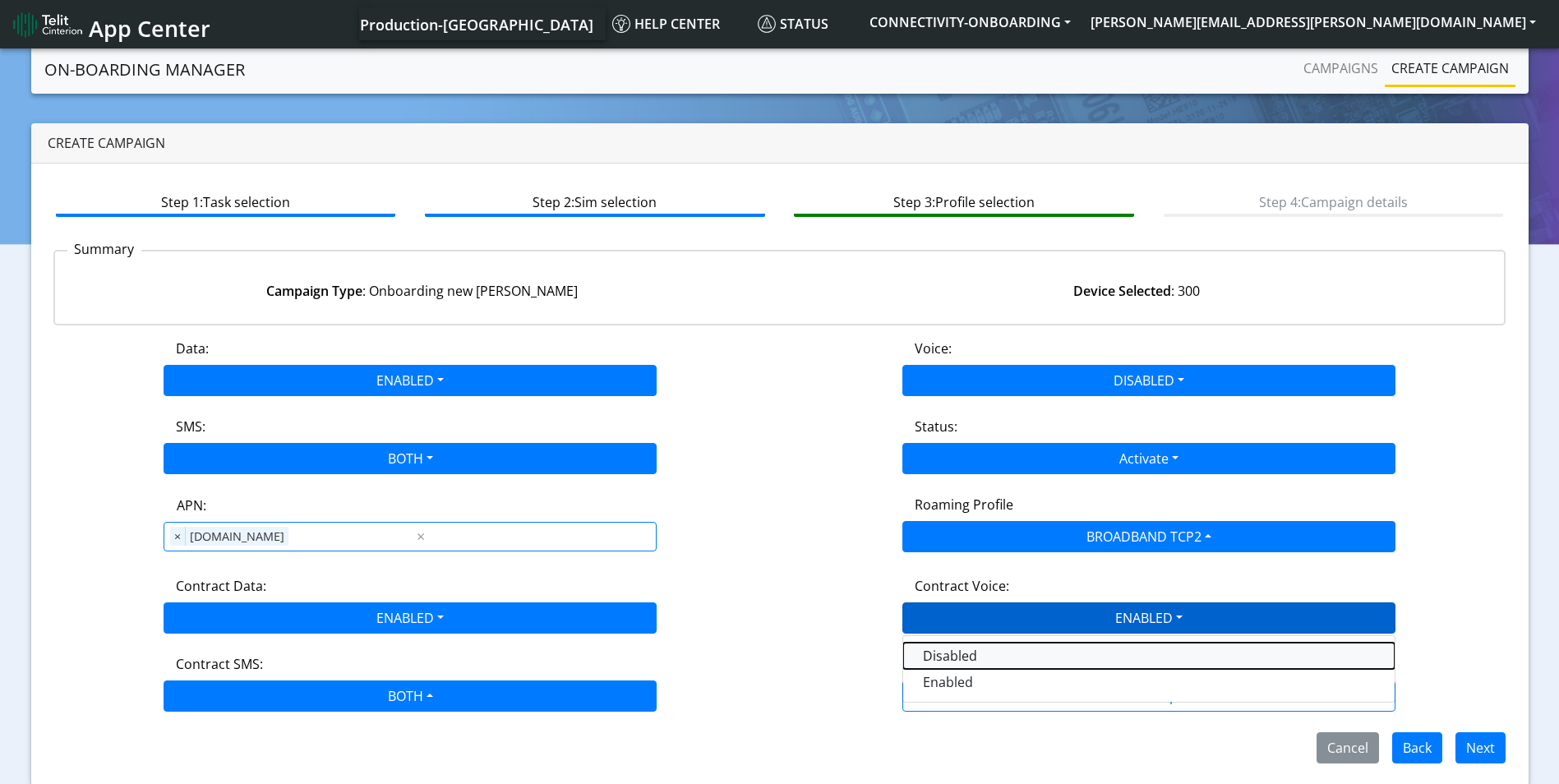
click at [974, 658] on Voicedisabled-dropdown "Disabled" at bounding box center [1149, 656] width 492 height 26
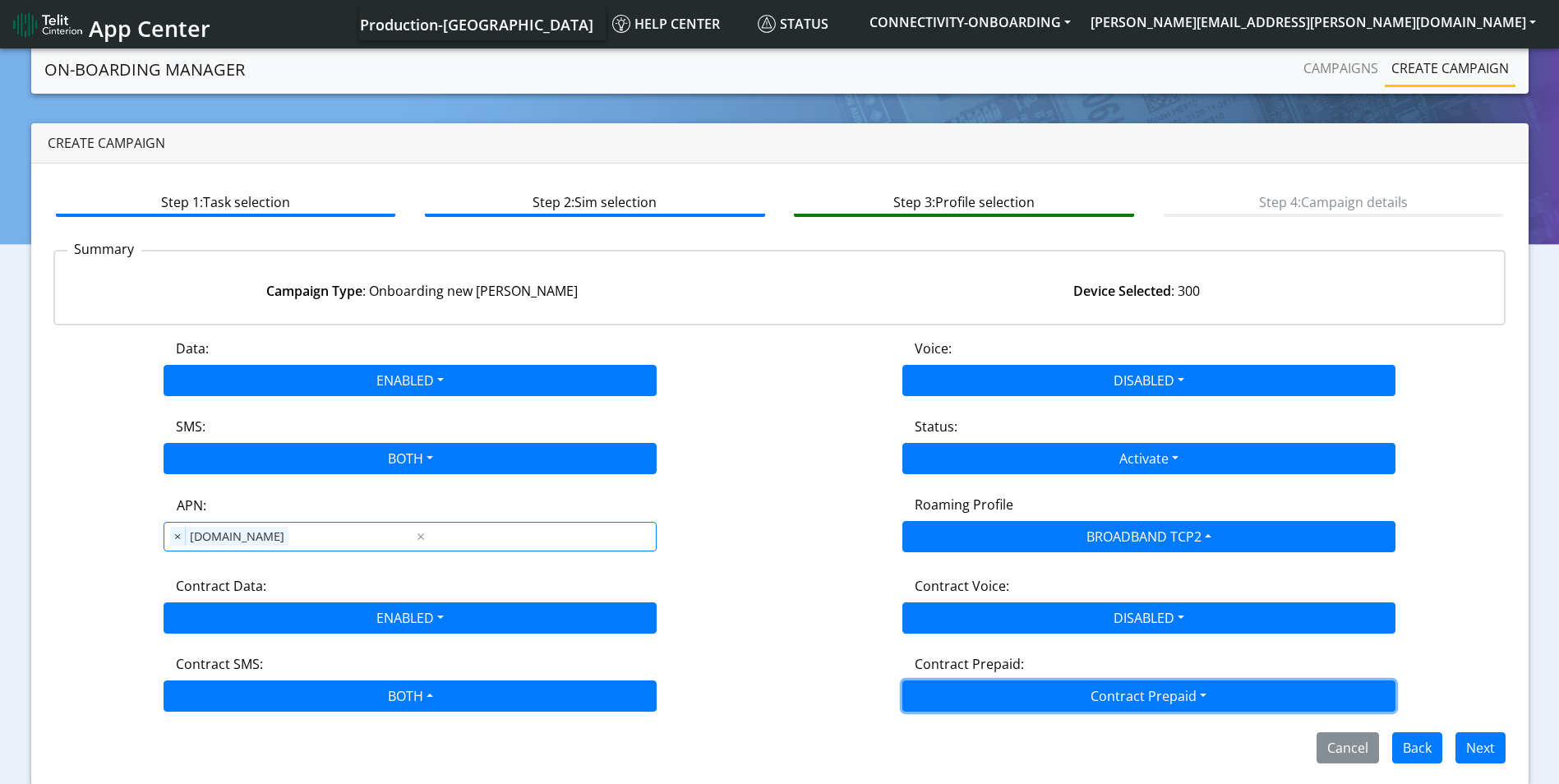
click at [1088, 684] on button "Contract Prepaid" at bounding box center [1149, 696] width 493 height 31
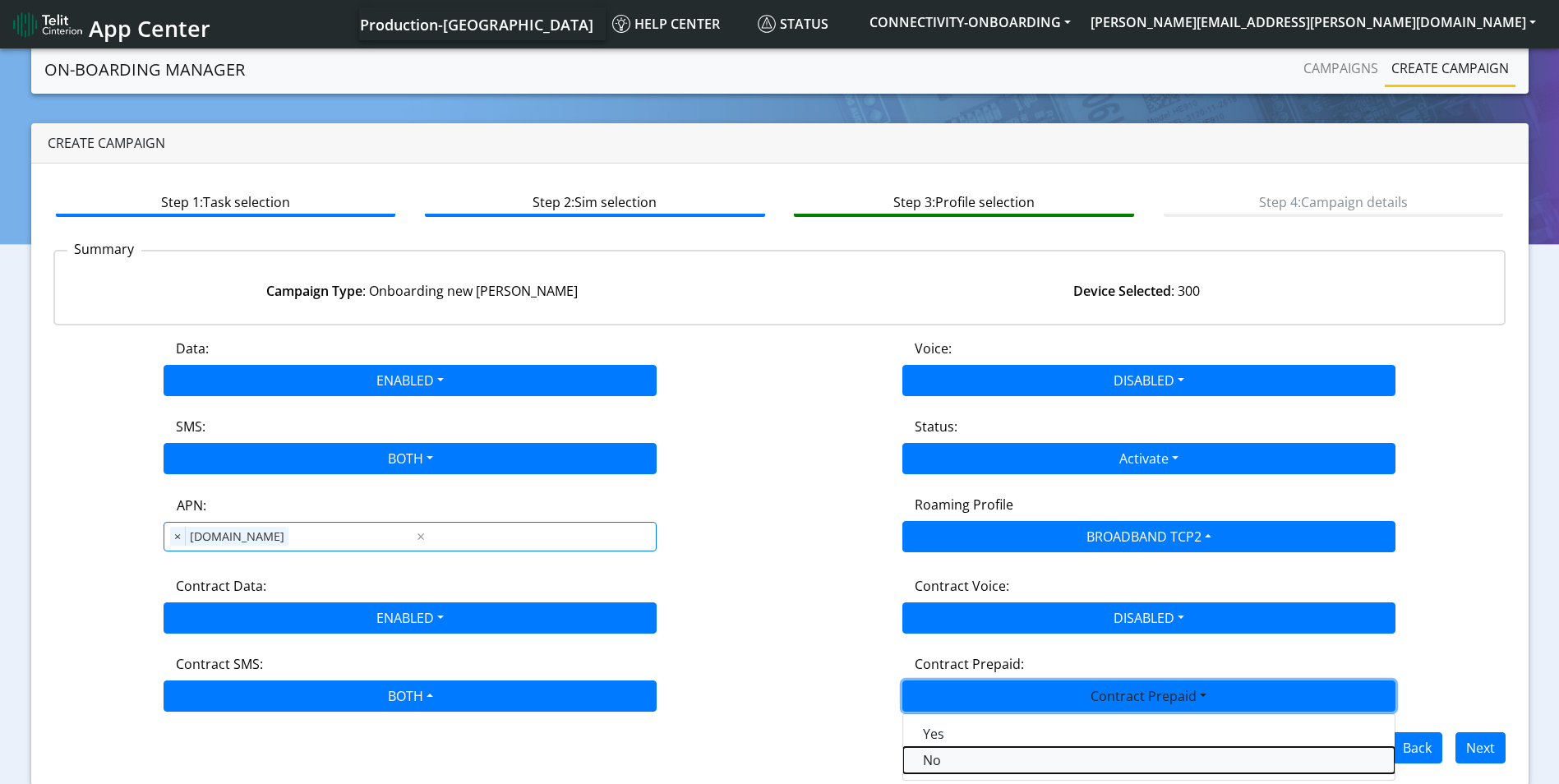
click at [953, 759] on Prepaidnotprepaid-dropdown "No" at bounding box center [1149, 761] width 492 height 26
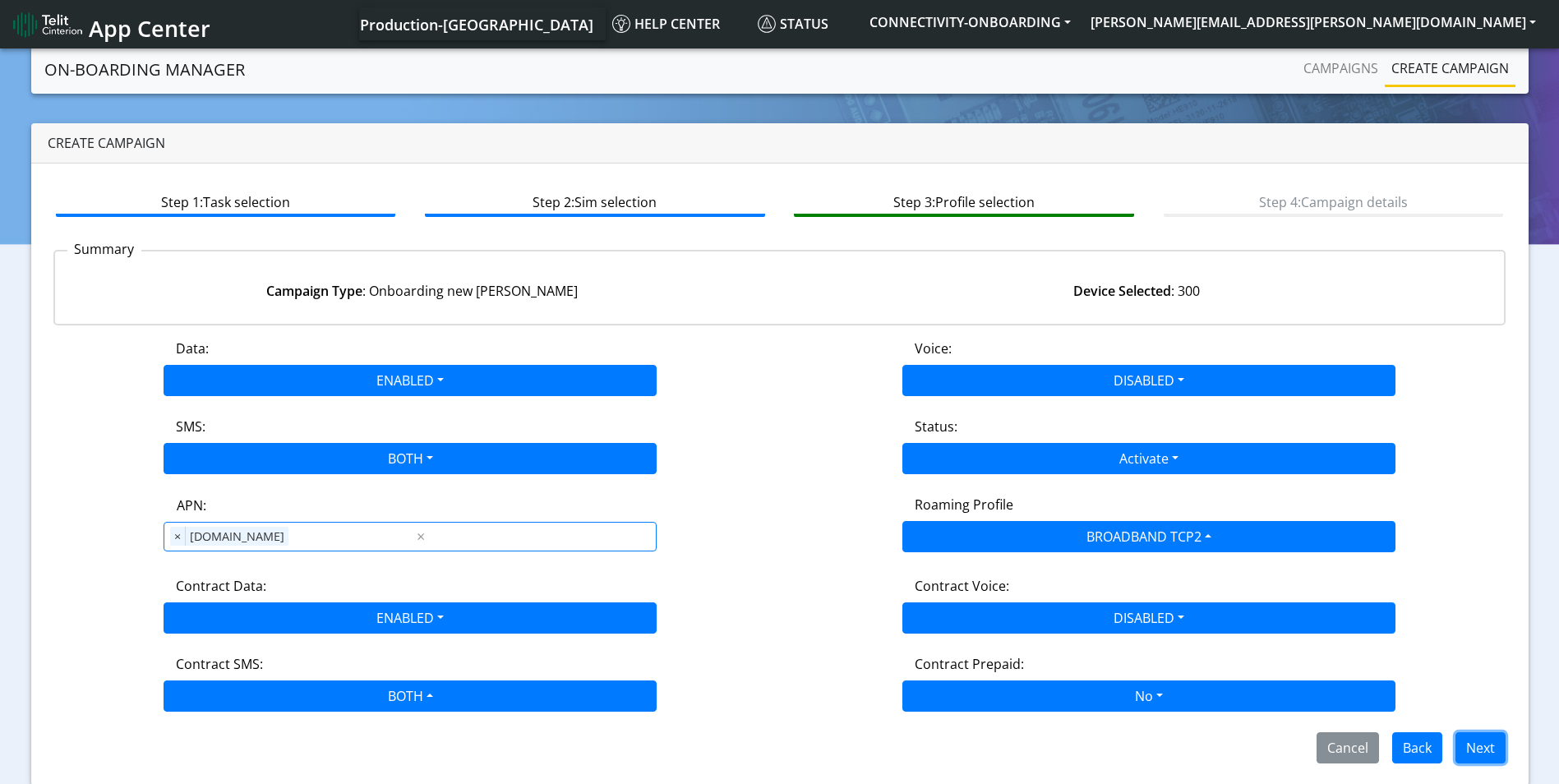
drag, startPoint x: 1485, startPoint y: 746, endPoint x: 1417, endPoint y: 728, distance: 70.3
click at [1484, 746] on button "Next" at bounding box center [1480, 747] width 50 height 31
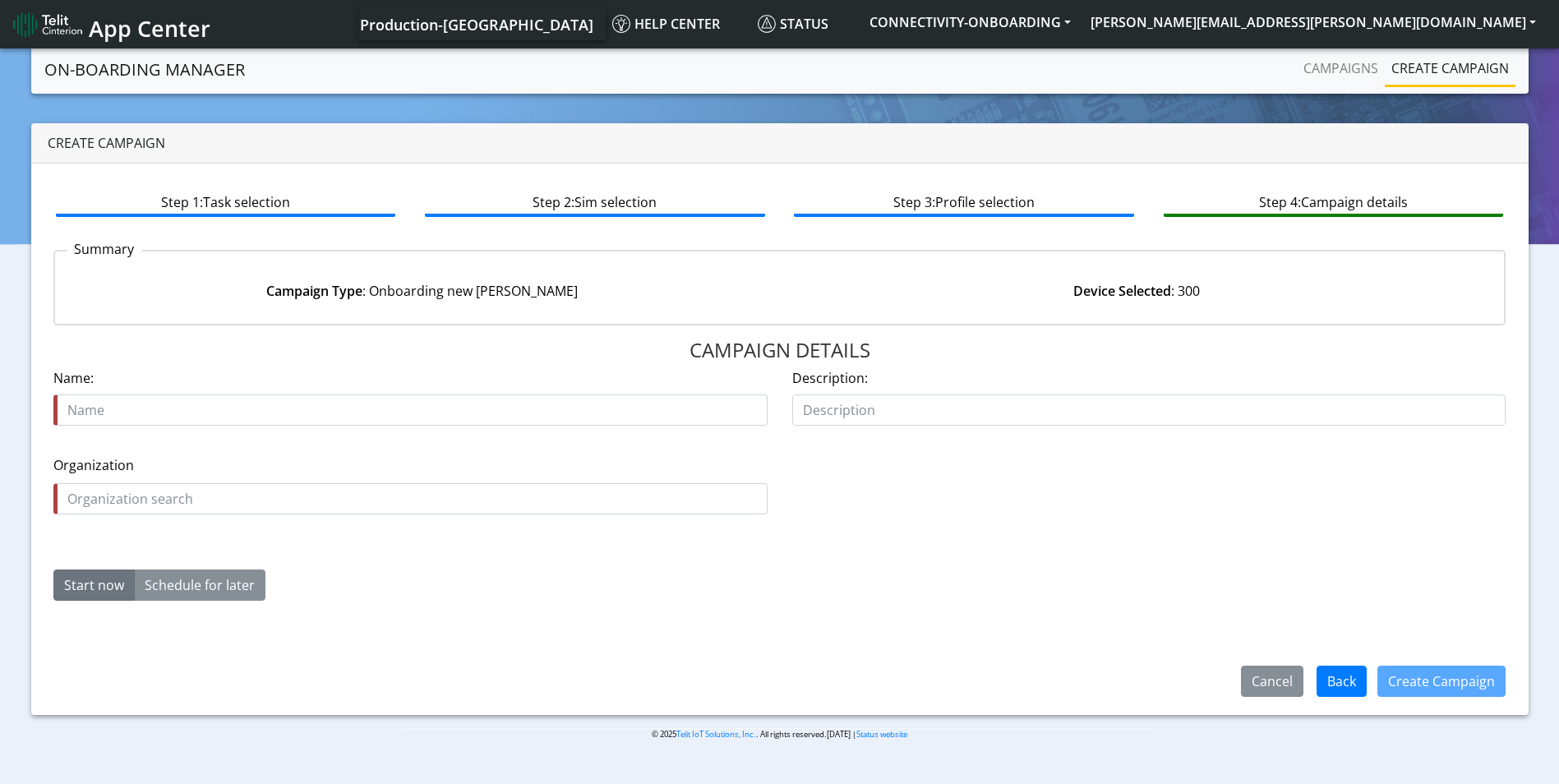
click at [176, 402] on input "text" at bounding box center [411, 410] width 715 height 31
type input "brain corp 19252 po 5632611"
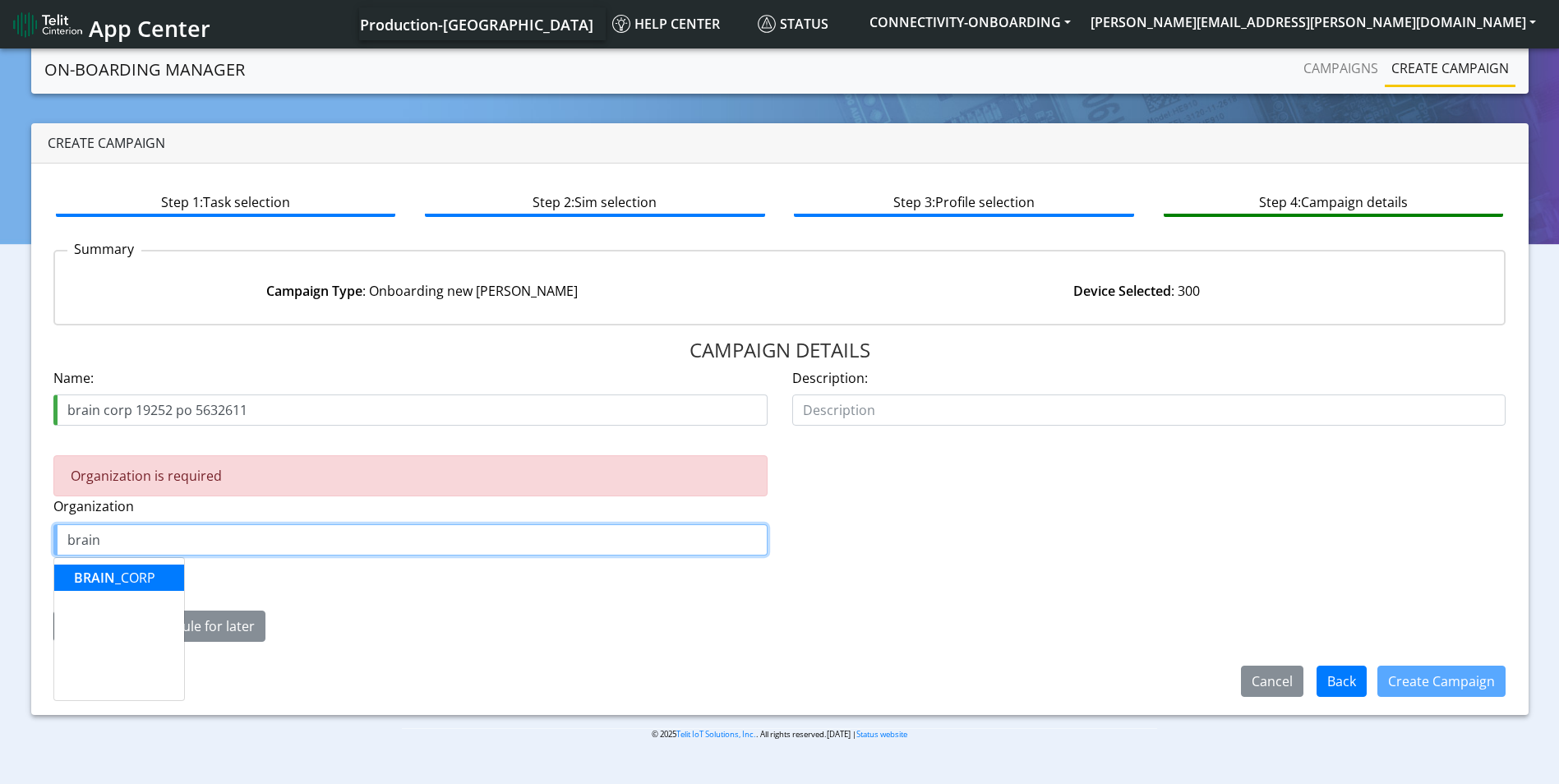
drag, startPoint x: 129, startPoint y: 570, endPoint x: 113, endPoint y: 606, distance: 39.4
click at [129, 571] on ngb-highlight "BRAIN _CORP" at bounding box center [114, 577] width 82 height 18
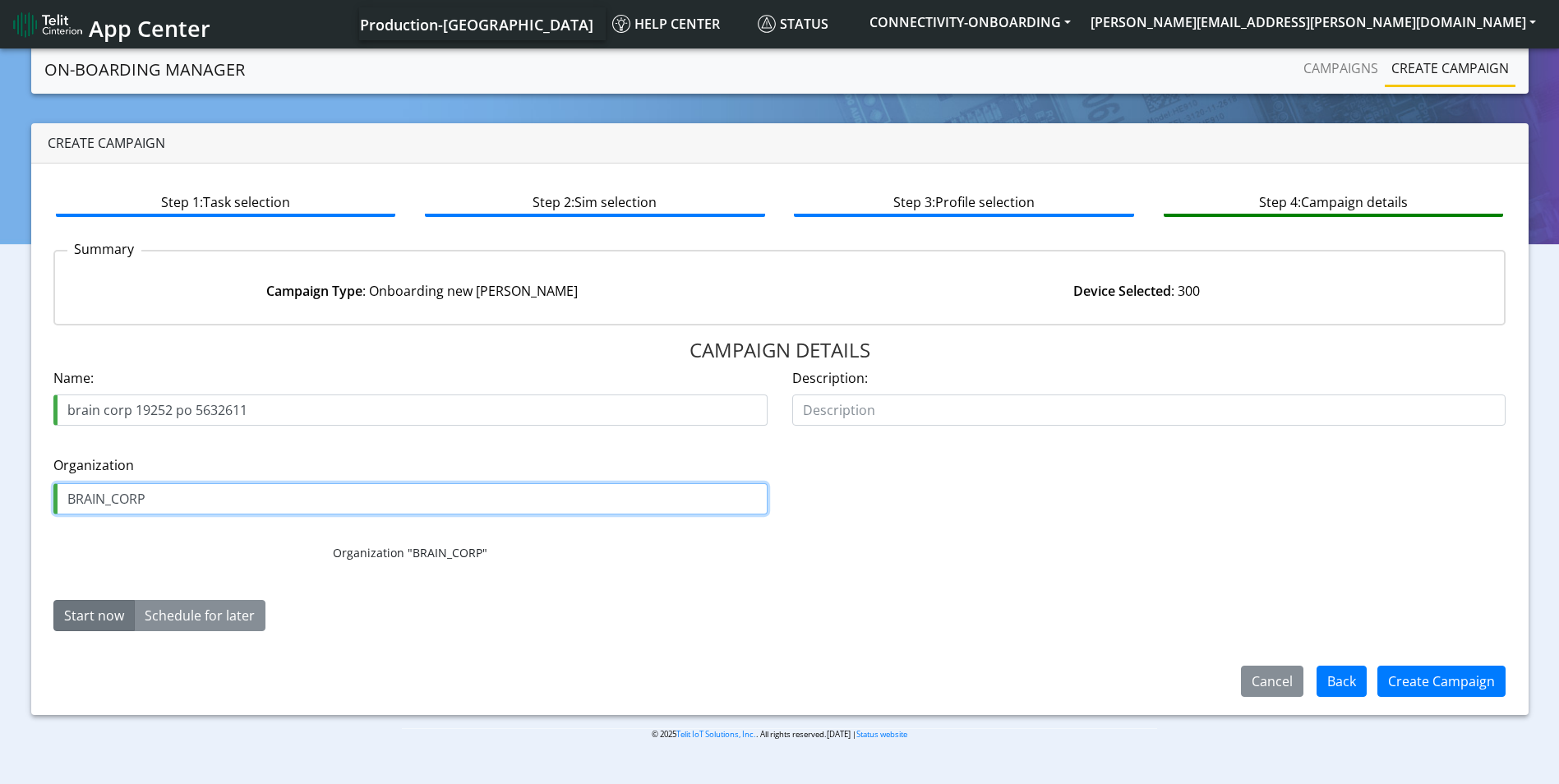
type input "BRAIN_CORP"
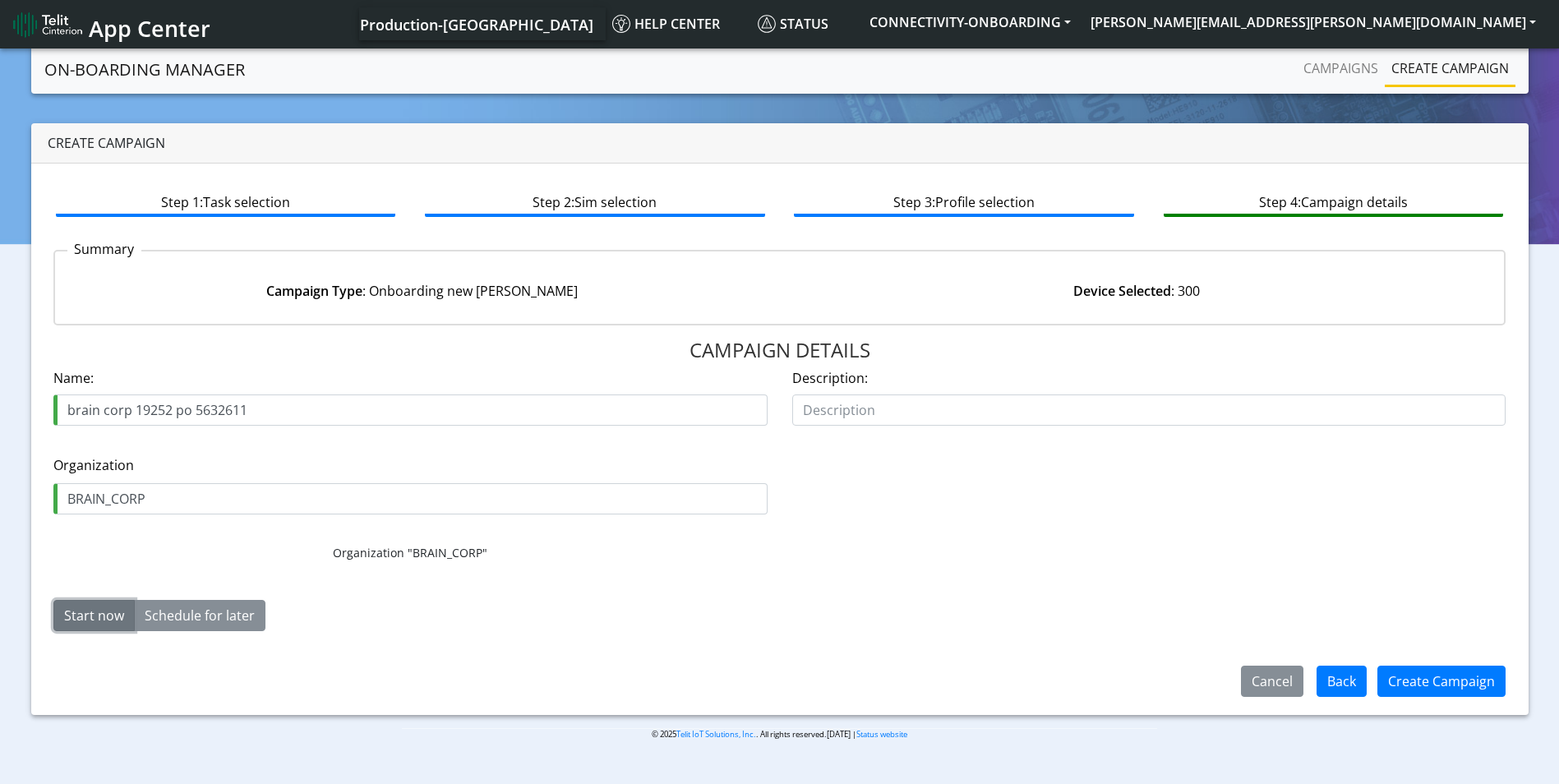
click at [89, 605] on button "Start now" at bounding box center [94, 615] width 82 height 31
click at [1419, 687] on button "Create Campaign" at bounding box center [1442, 681] width 129 height 31
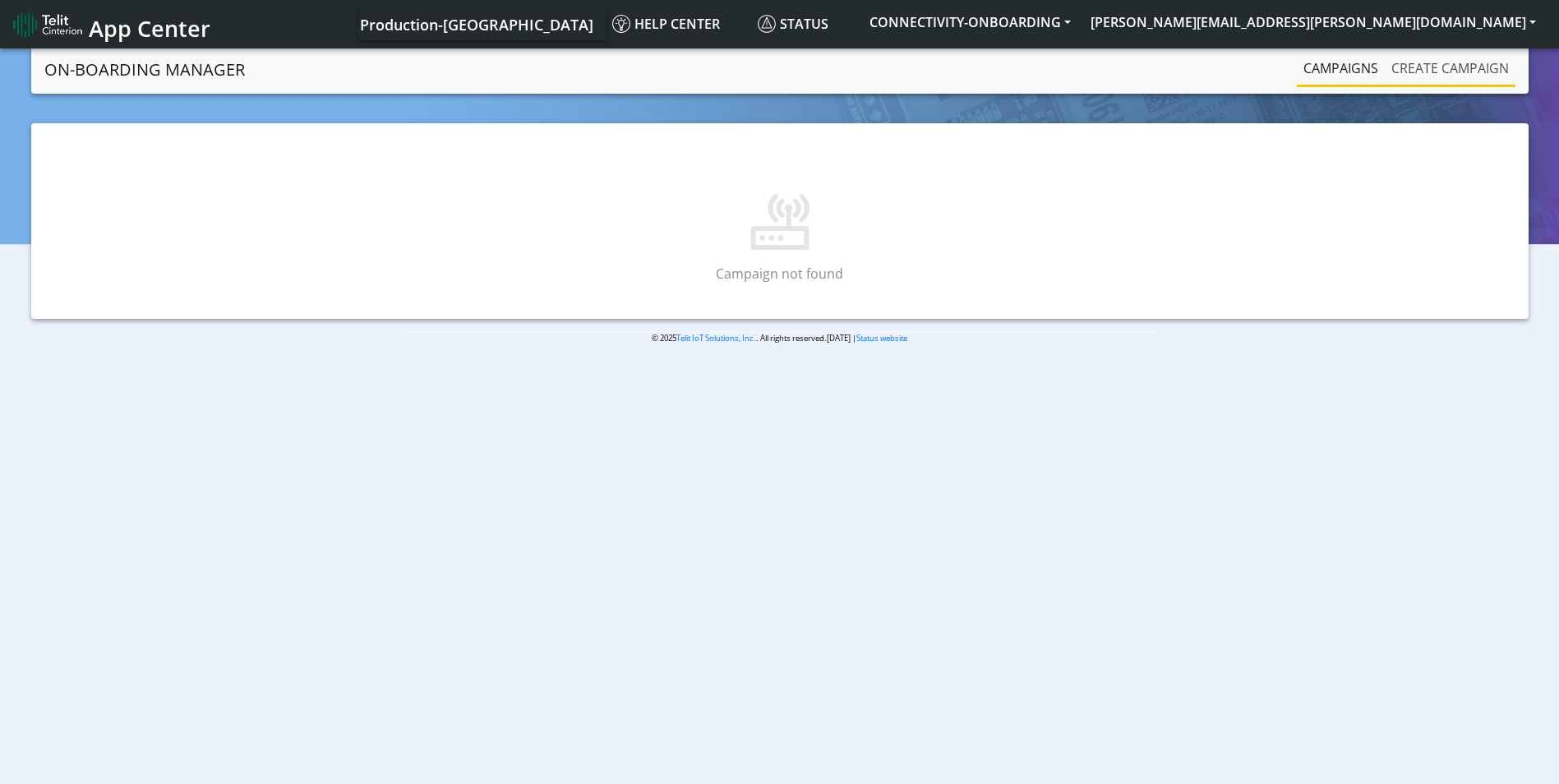
click at [1456, 64] on link "Create campaign" at bounding box center [1450, 68] width 130 height 33
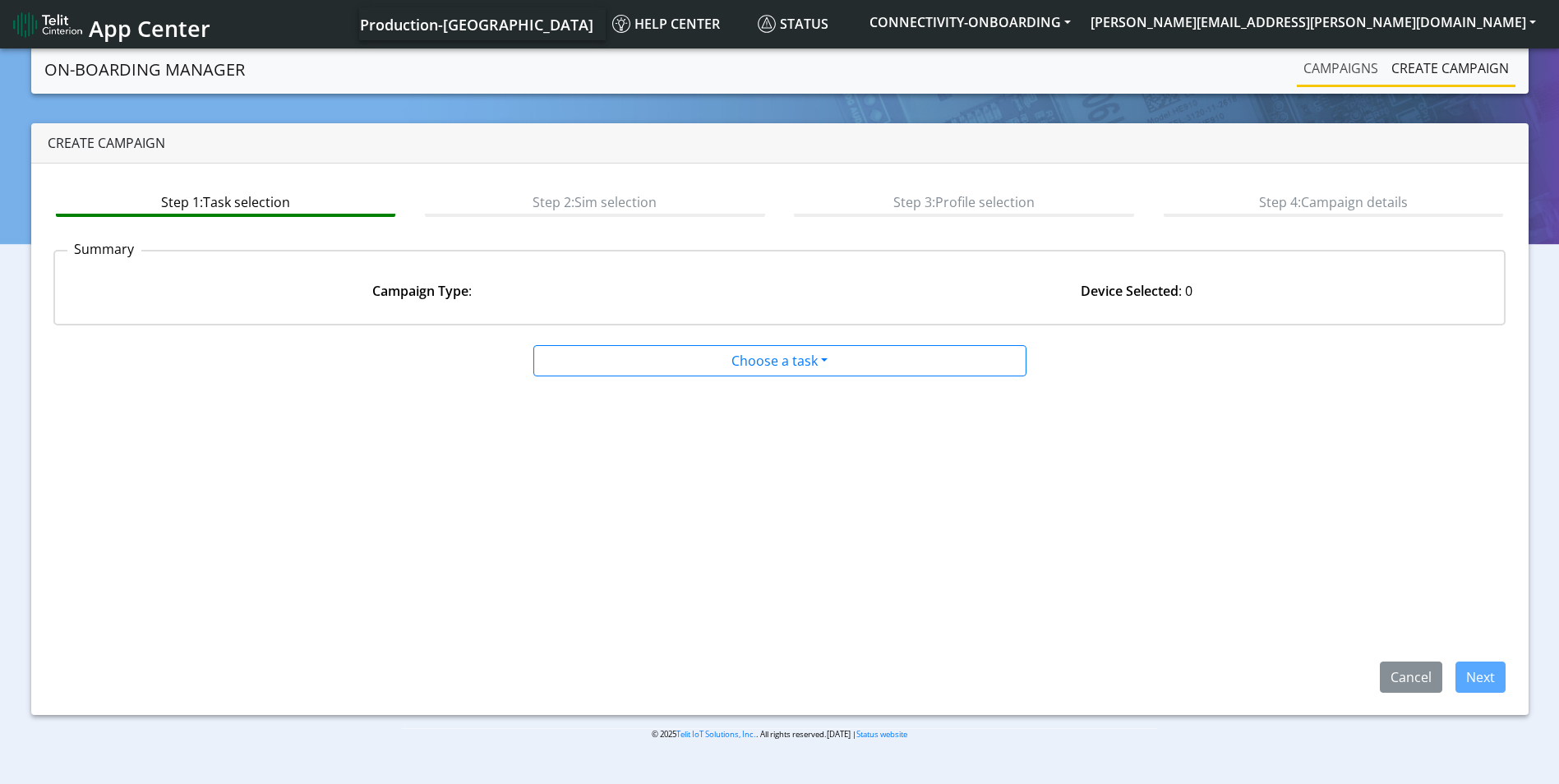
click at [1345, 69] on link "Campaigns" at bounding box center [1341, 68] width 88 height 33
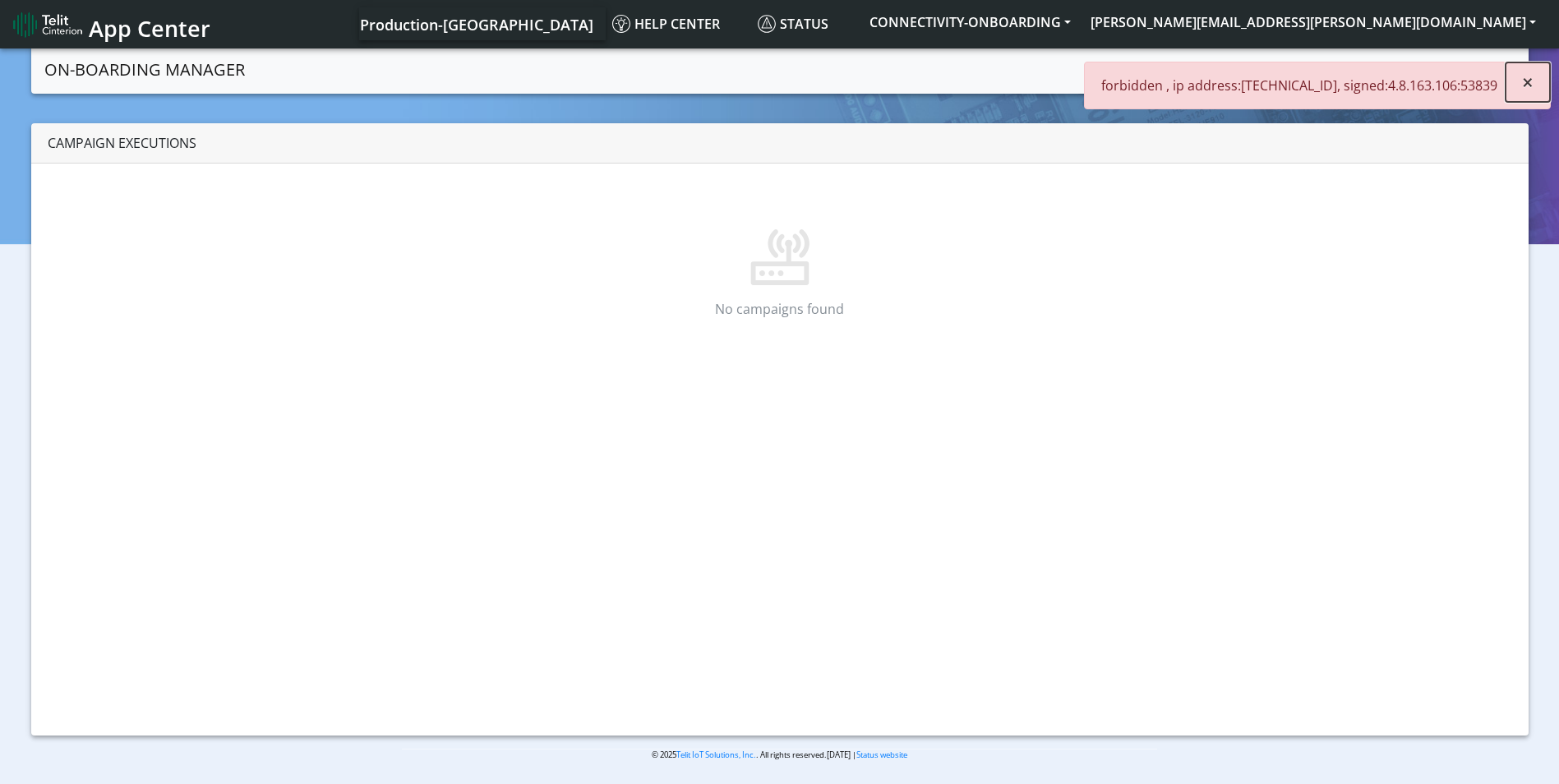
click at [1525, 82] on span "×" at bounding box center [1528, 82] width 11 height 27
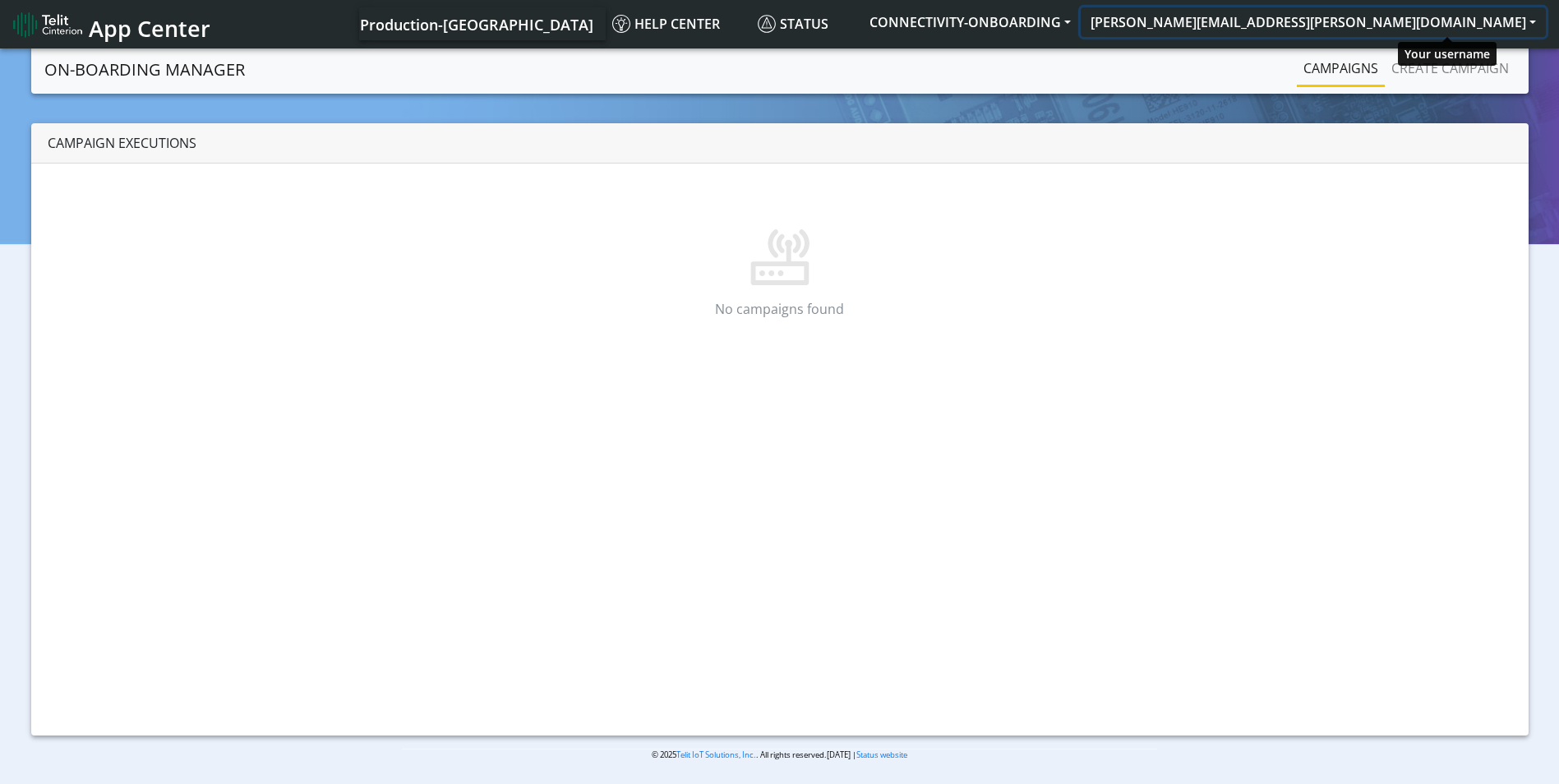
click at [1400, 31] on button "[PERSON_NAME][EMAIL_ADDRESS][PERSON_NAME][DOMAIN_NAME]" at bounding box center [1313, 23] width 465 height 30
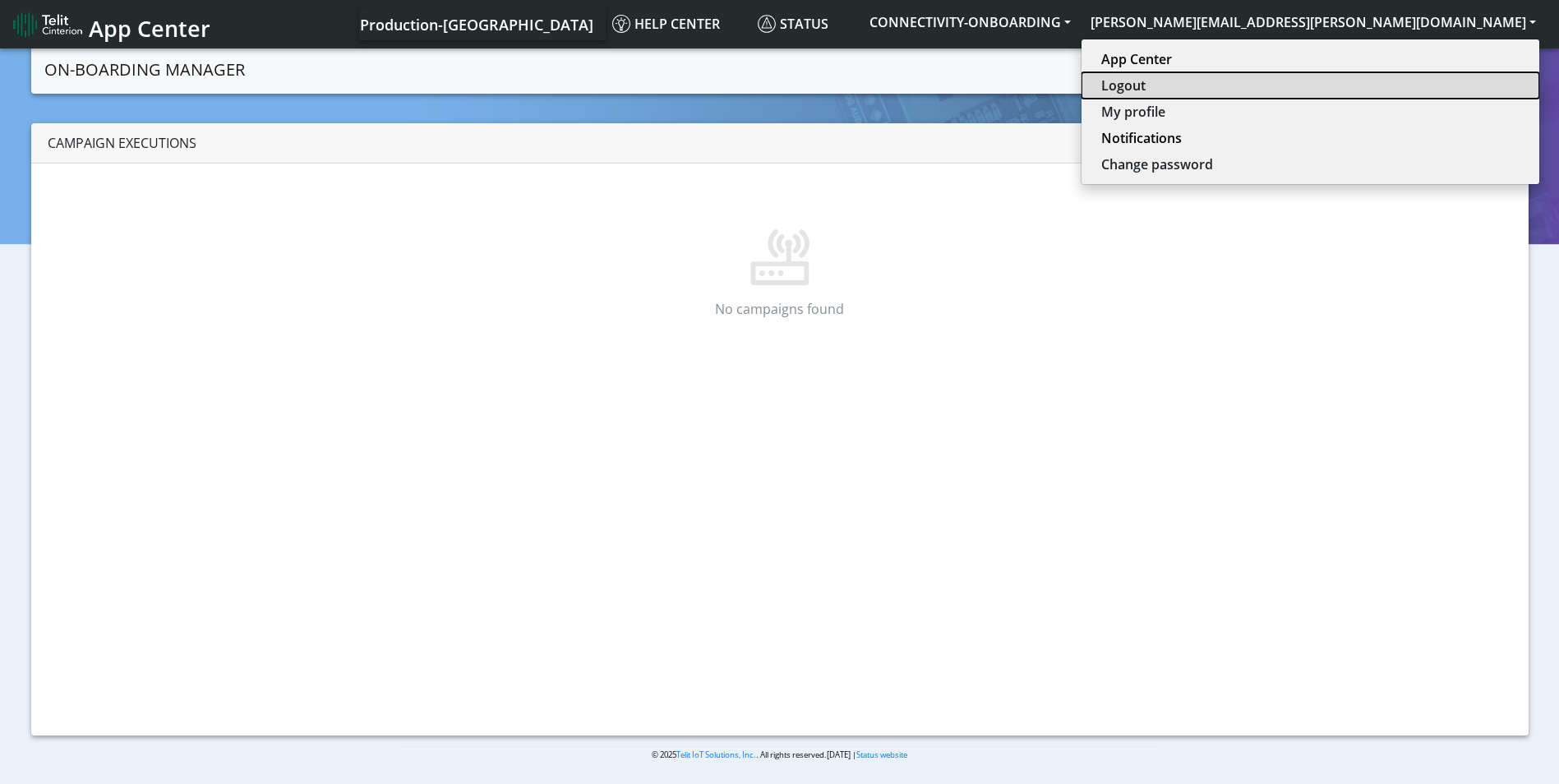
click at [1402, 77] on button "Logout" at bounding box center [1310, 85] width 458 height 26
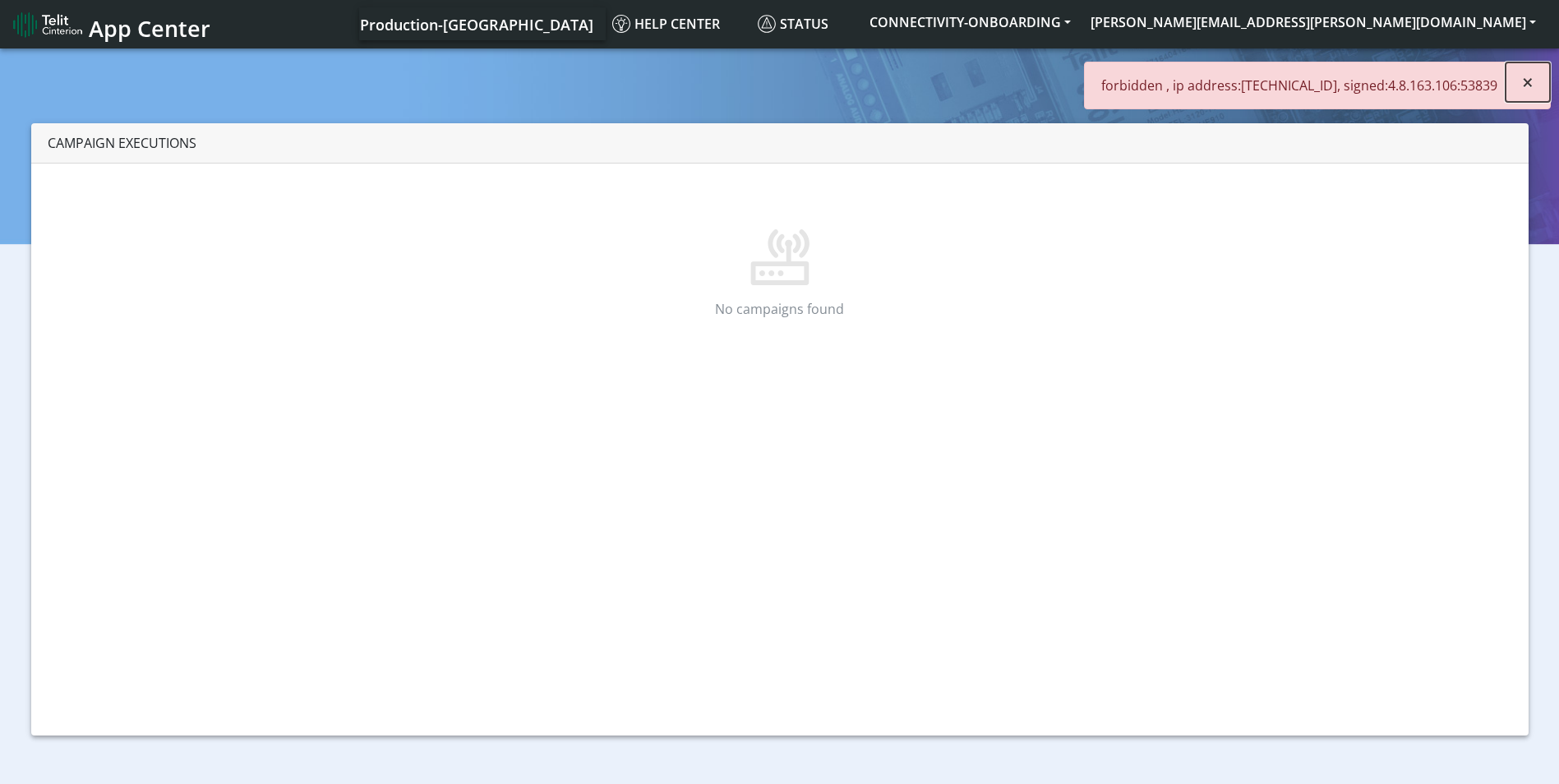
click at [1520, 82] on button "×" at bounding box center [1527, 83] width 44 height 39
click at [1445, 30] on button "[PERSON_NAME][EMAIL_ADDRESS][PERSON_NAME][DOMAIN_NAME]" at bounding box center [1313, 23] width 465 height 30
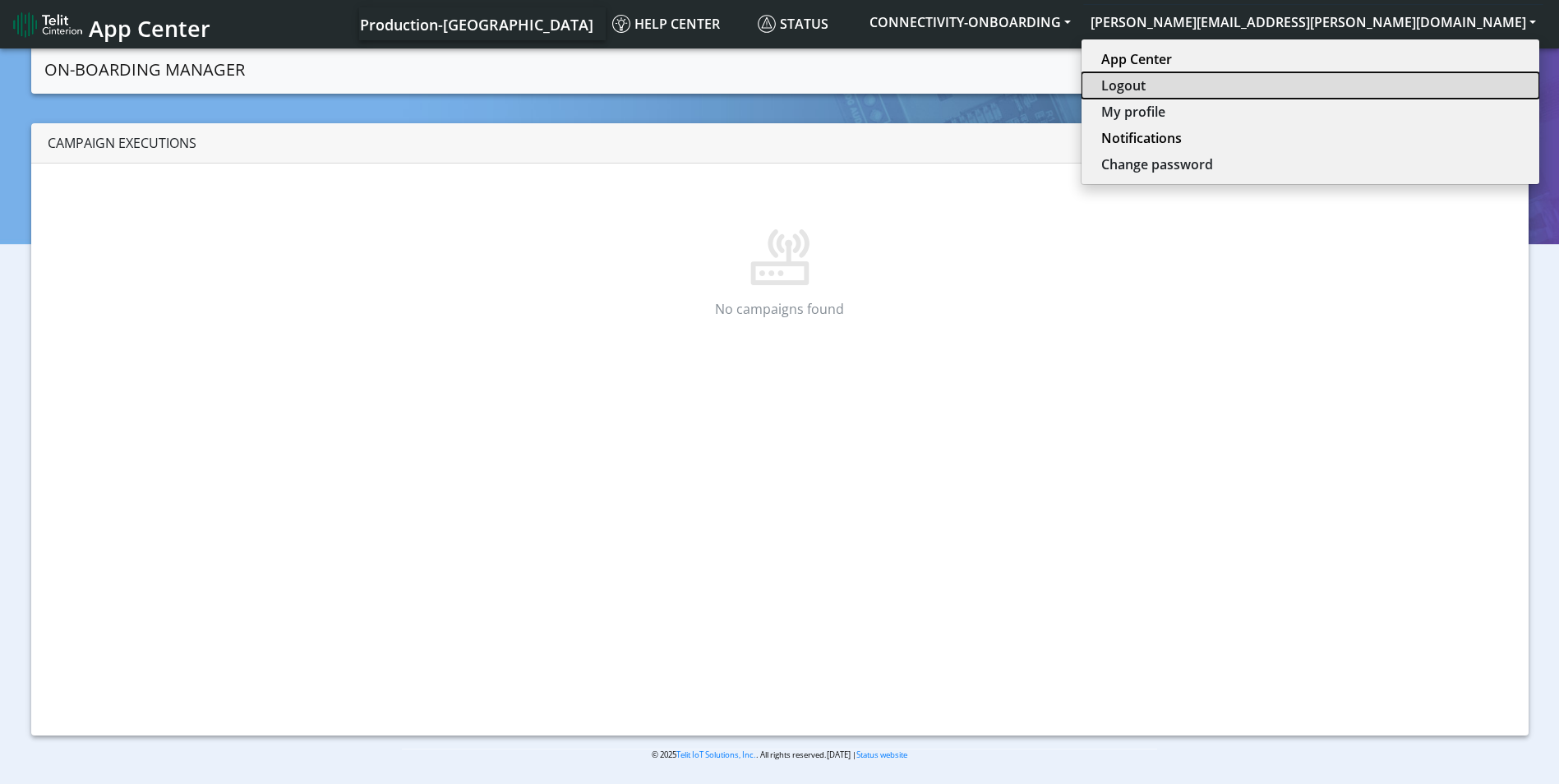
click at [1410, 87] on button "Logout" at bounding box center [1310, 85] width 458 height 26
